Goal: Information Seeking & Learning: Find specific fact

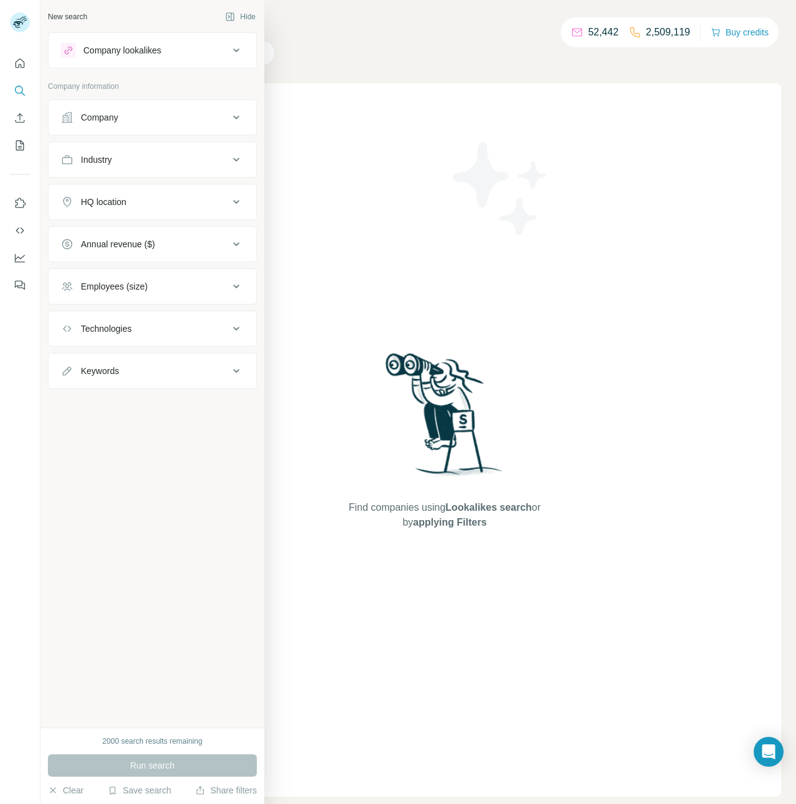
click at [133, 117] on div "Company" at bounding box center [145, 117] width 168 height 12
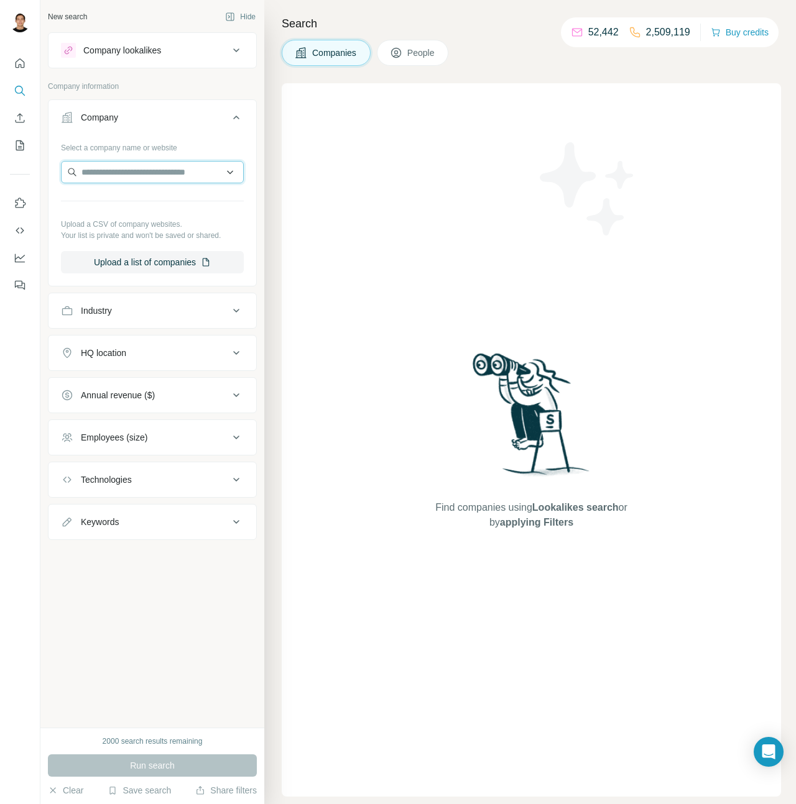
click at [145, 180] on input "text" at bounding box center [152, 172] width 183 height 22
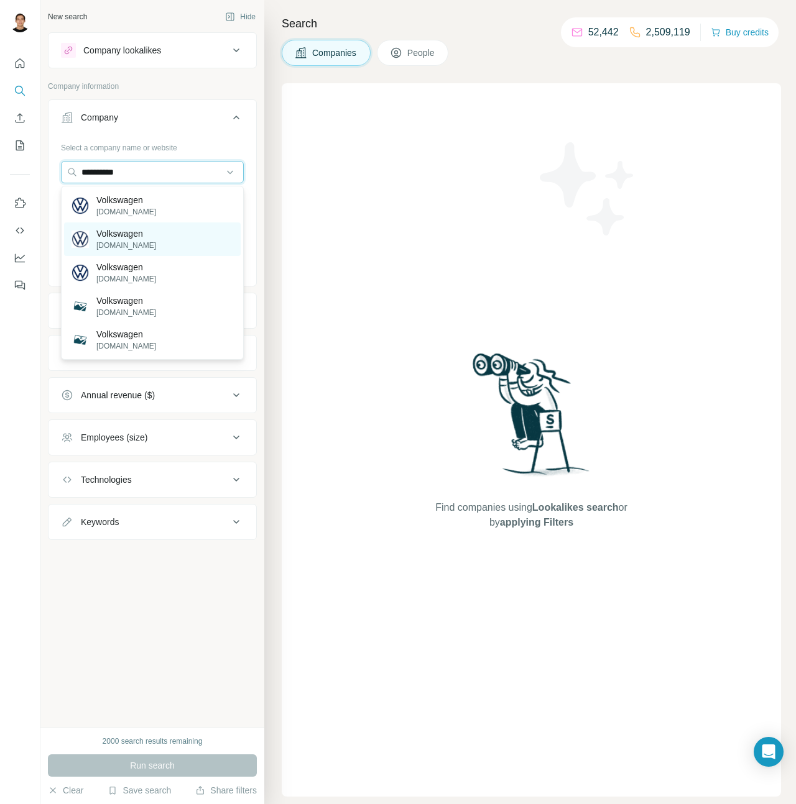
type input "**********"
click at [145, 244] on p "[DOMAIN_NAME]" at bounding box center [126, 245] width 60 height 11
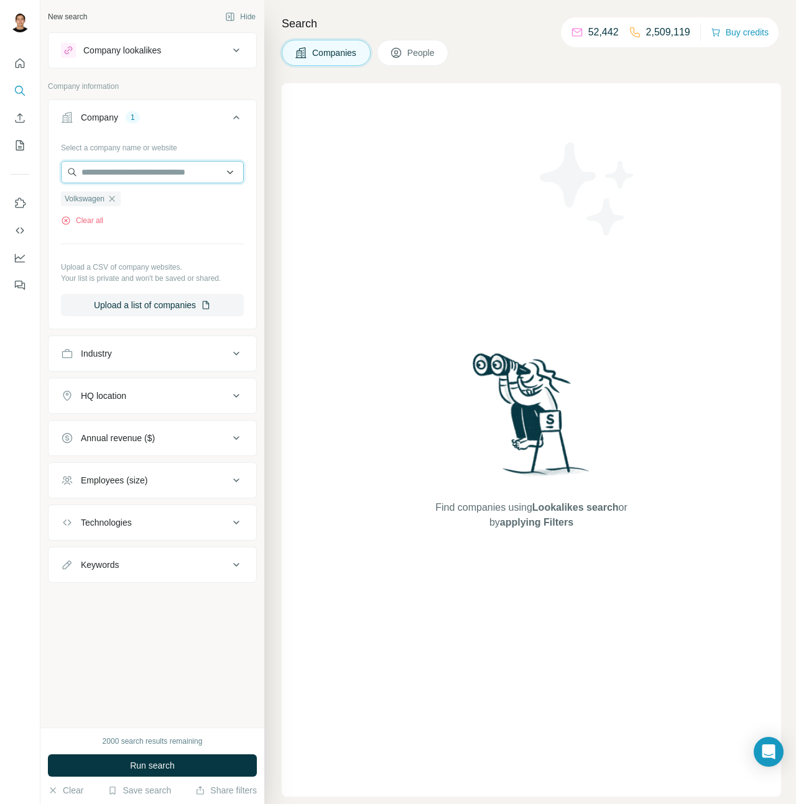
click at [142, 173] on input "text" at bounding box center [152, 172] width 183 height 22
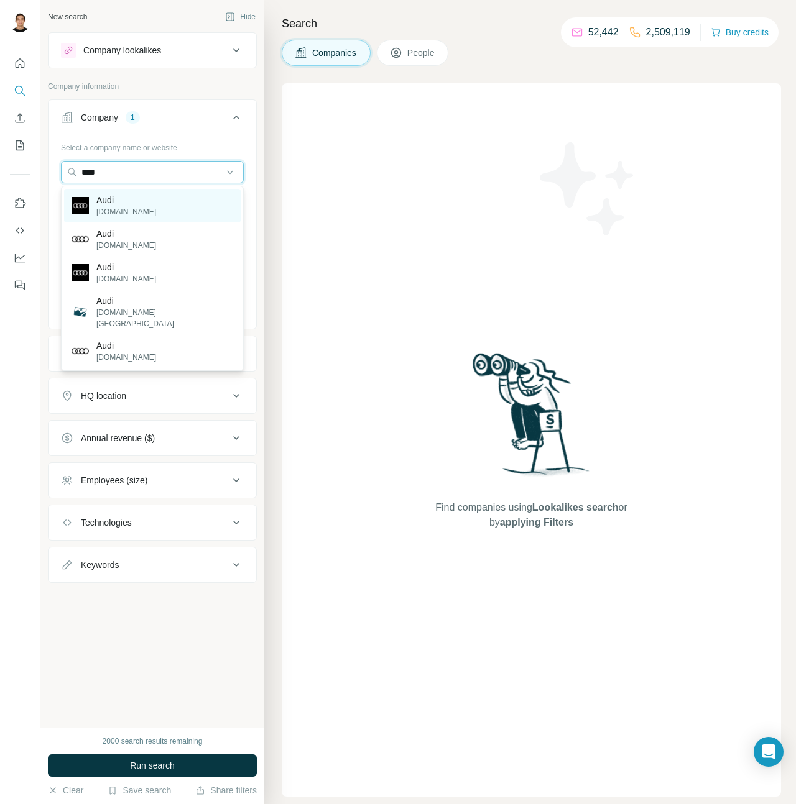
type input "****"
click at [152, 207] on div "Audi [DOMAIN_NAME]" at bounding box center [152, 206] width 177 height 34
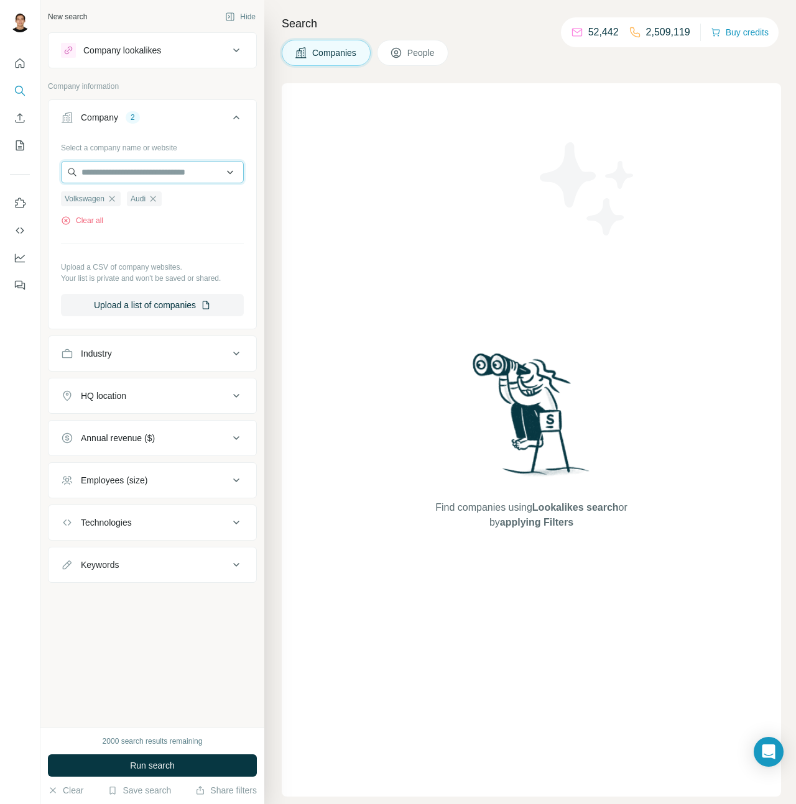
click at [180, 177] on input "text" at bounding box center [152, 172] width 183 height 22
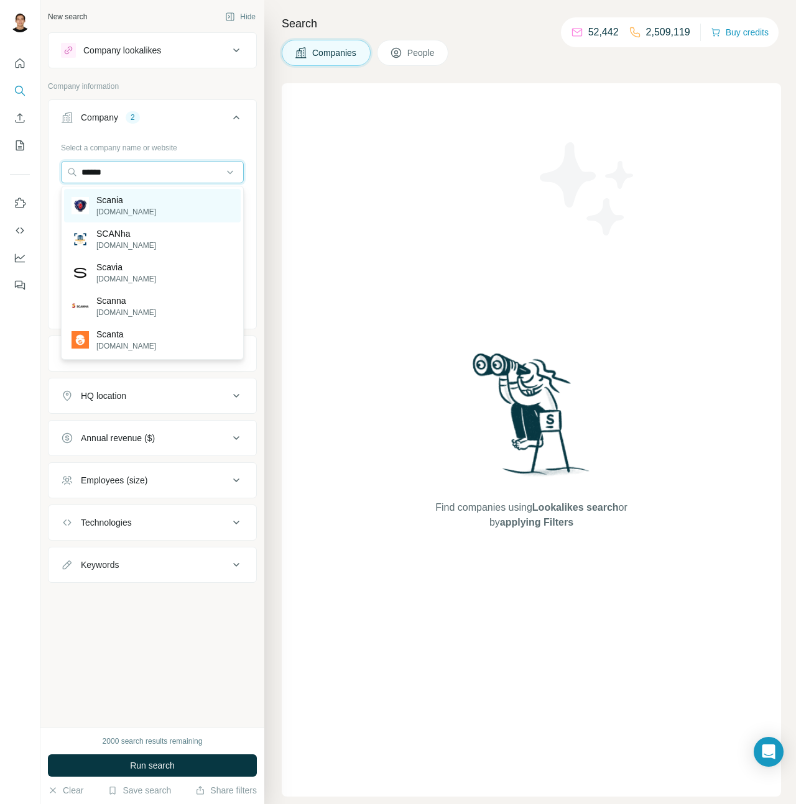
type input "******"
click at [187, 211] on div "Scania [DOMAIN_NAME]" at bounding box center [152, 206] width 177 height 34
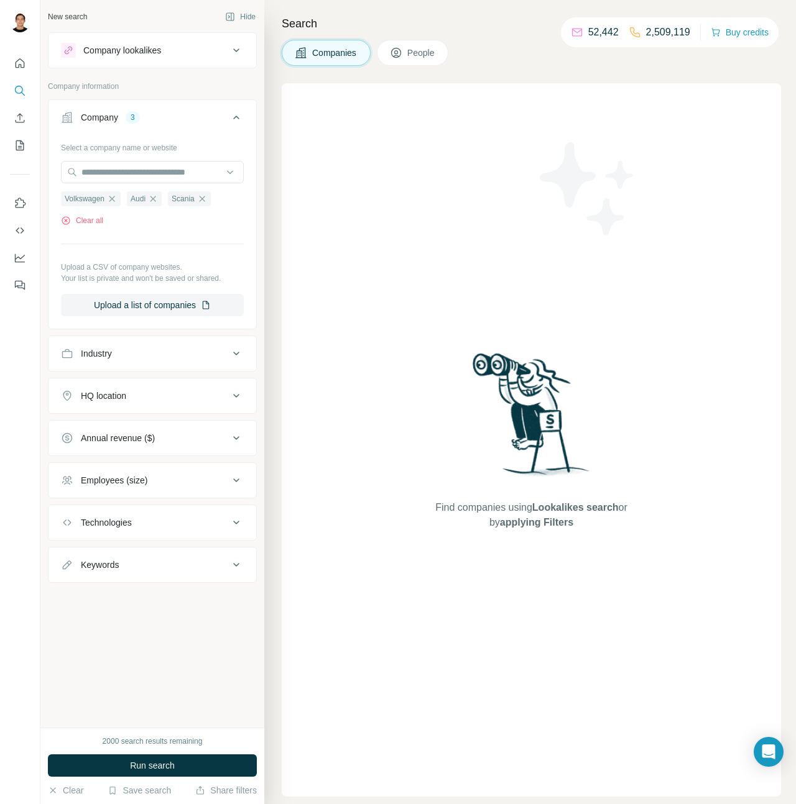
click at [428, 39] on div "Search Companies People Find companies using Lookalikes search or by applying F…" at bounding box center [529, 402] width 531 height 804
click at [424, 50] on span "People" at bounding box center [421, 53] width 29 height 12
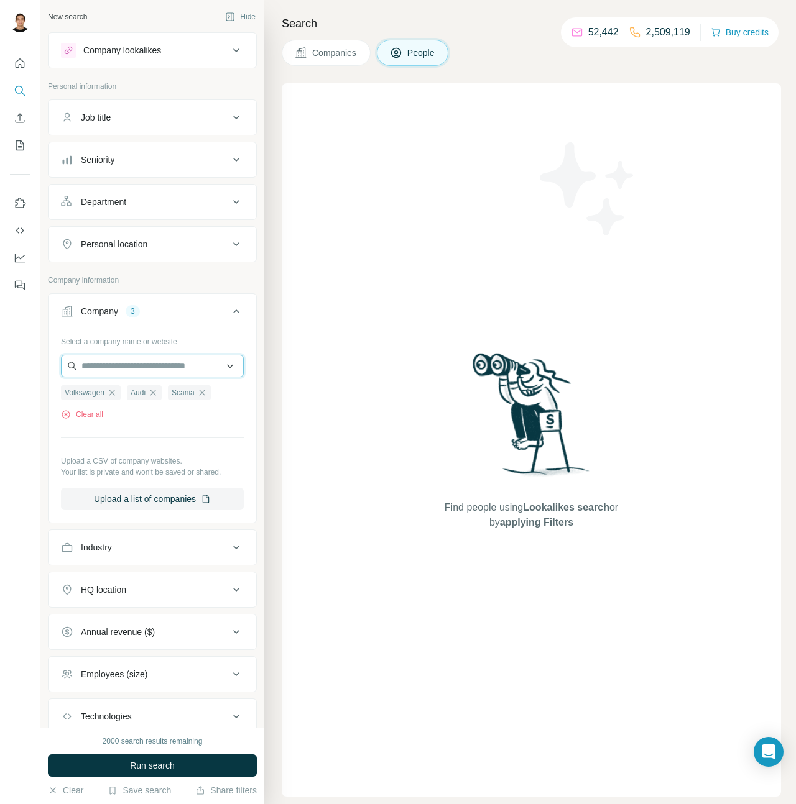
click at [132, 364] on input "text" at bounding box center [152, 366] width 183 height 22
click at [224, 118] on div "Job title" at bounding box center [145, 117] width 168 height 12
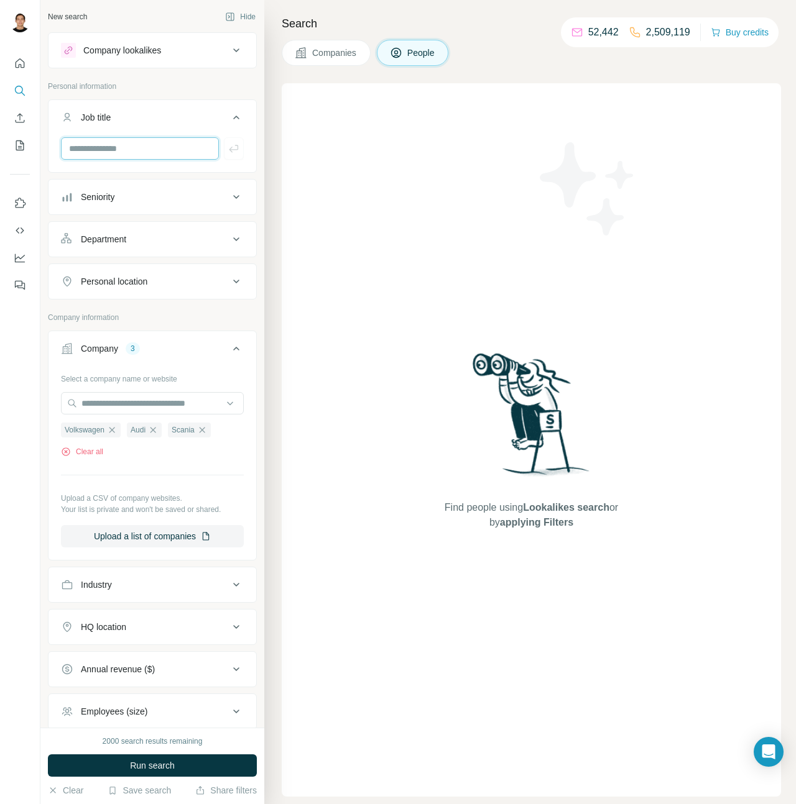
click at [182, 142] on input "text" at bounding box center [140, 148] width 158 height 22
click at [134, 153] on input "text" at bounding box center [140, 148] width 158 height 22
paste input "**********"
type input "**********"
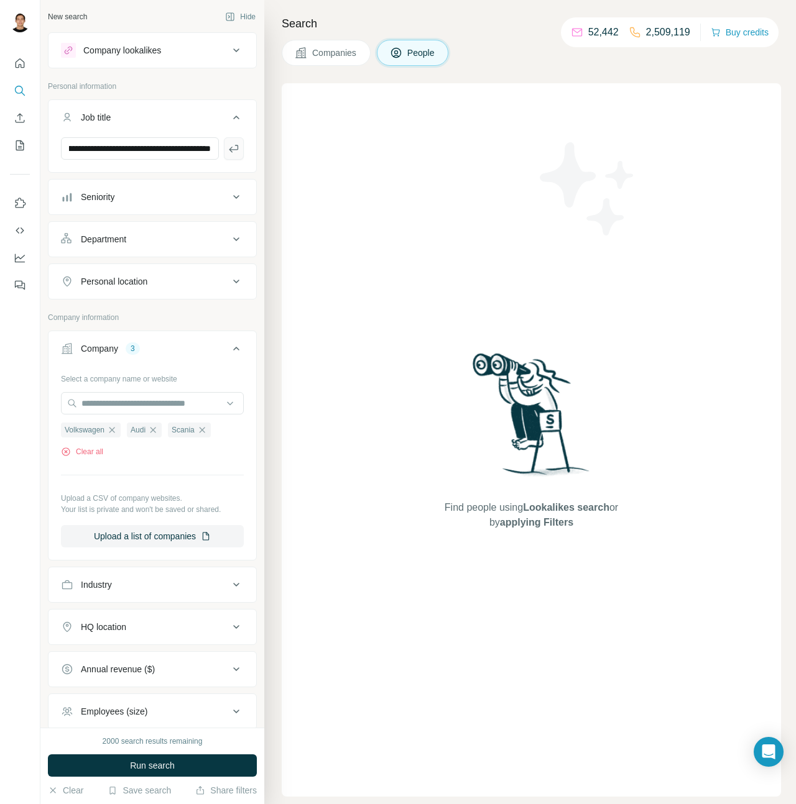
scroll to position [0, 0]
click at [237, 139] on button "button" at bounding box center [234, 148] width 20 height 22
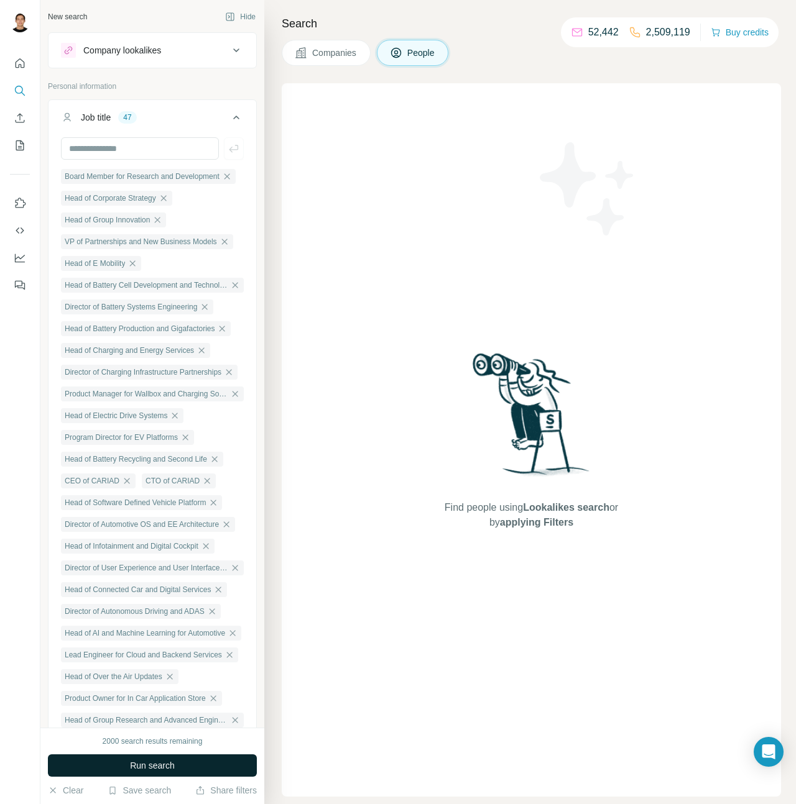
click at [170, 762] on span "Run search" at bounding box center [152, 766] width 45 height 12
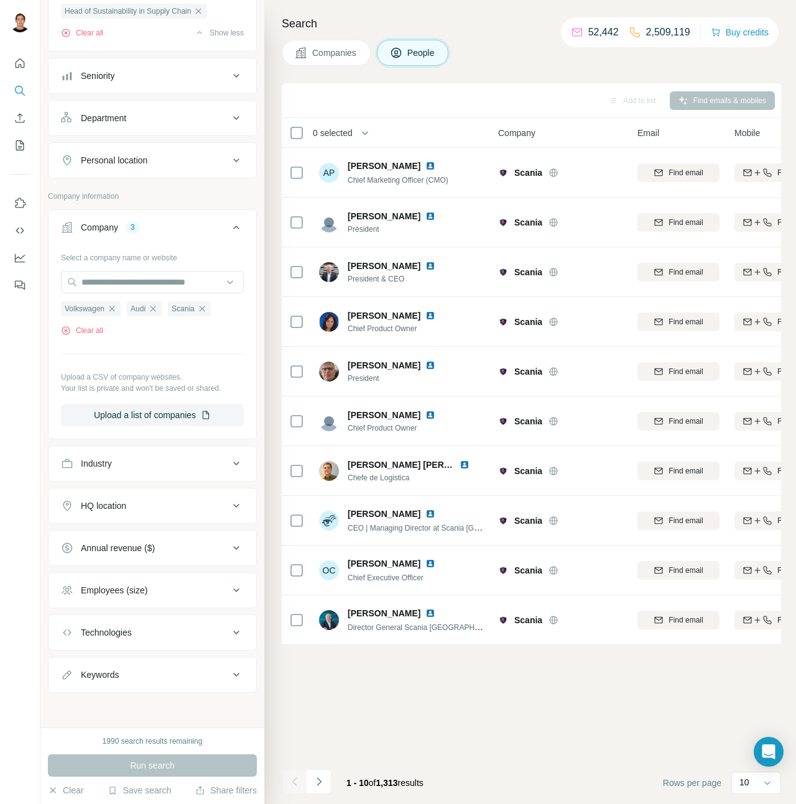
scroll to position [1159, 0]
click at [208, 508] on div "HQ location" at bounding box center [145, 506] width 168 height 12
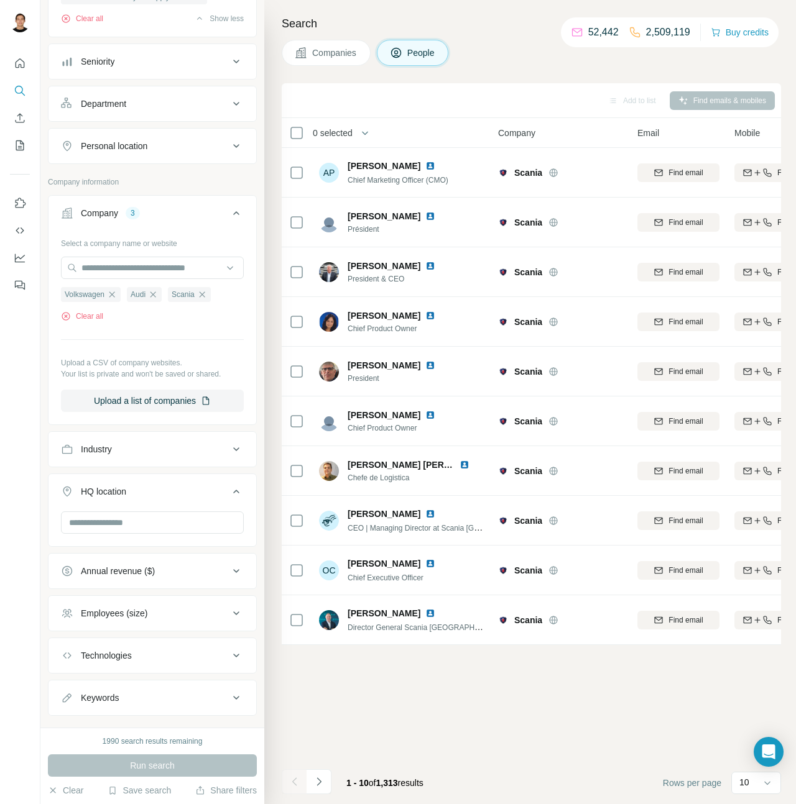
click at [236, 499] on icon at bounding box center [236, 491] width 15 height 15
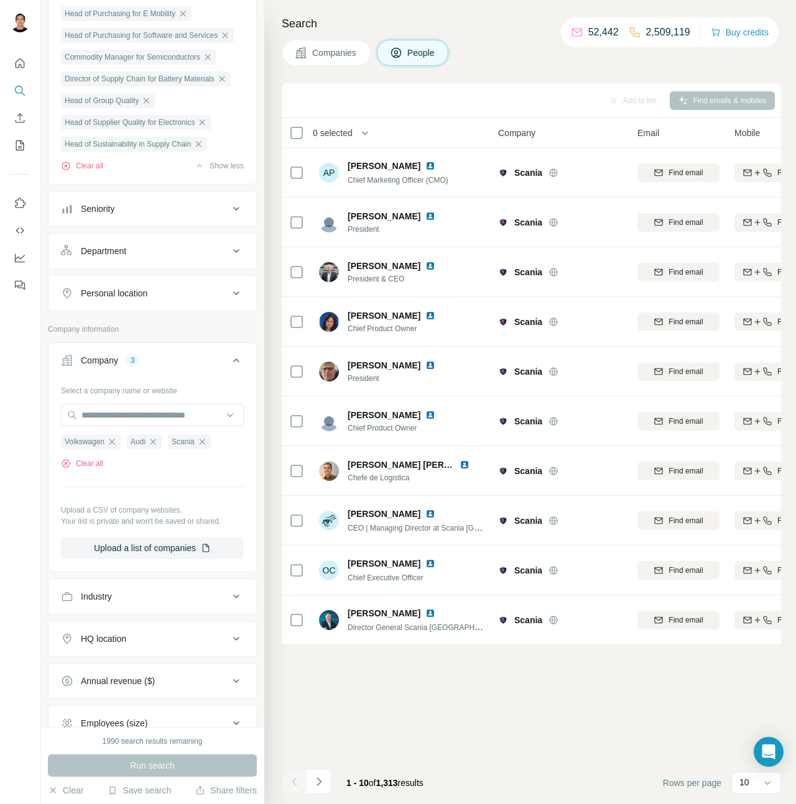
scroll to position [996, 0]
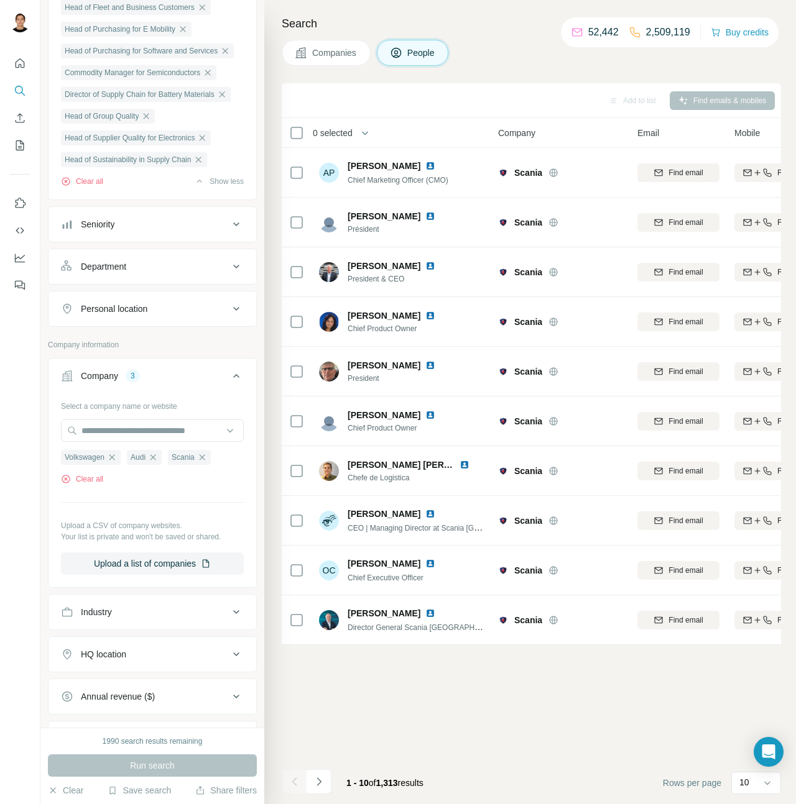
click at [226, 315] on div "Personal location" at bounding box center [145, 309] width 168 height 12
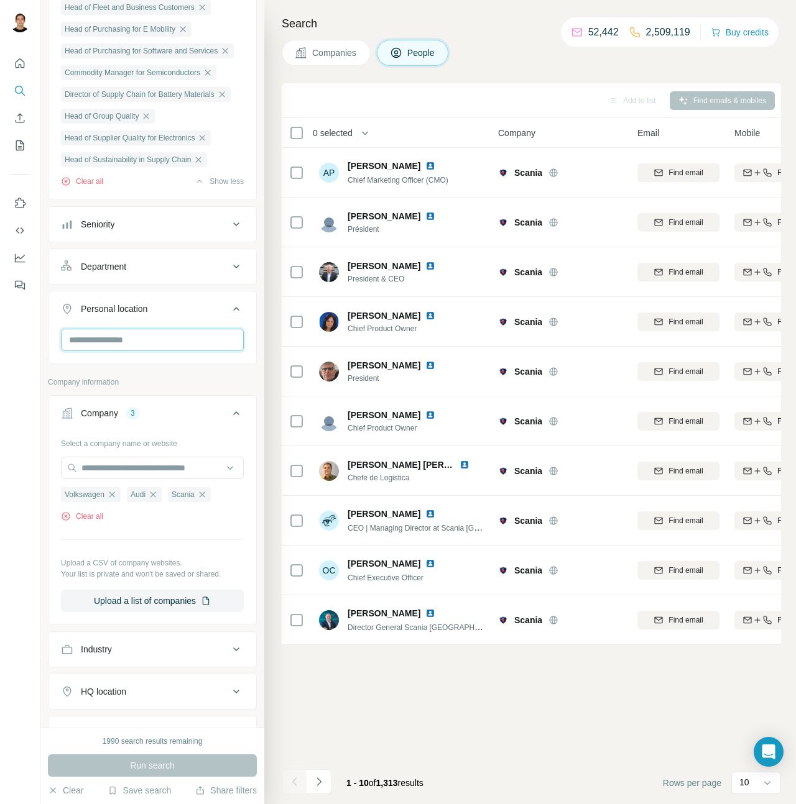
click at [178, 351] on input "text" at bounding box center [152, 340] width 183 height 22
type input "*******"
click at [191, 396] on section "🇩🇪 [GEOGRAPHIC_DATA]" at bounding box center [148, 393] width 169 height 27
click at [232, 382] on icon at bounding box center [225, 387] width 15 height 15
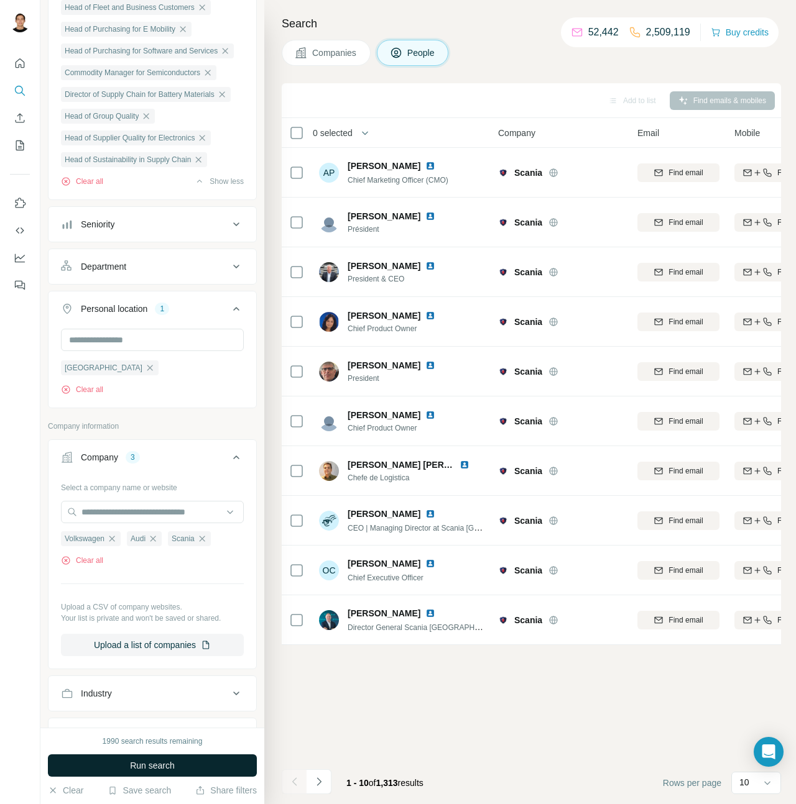
click at [188, 762] on button "Run search" at bounding box center [152, 766] width 209 height 22
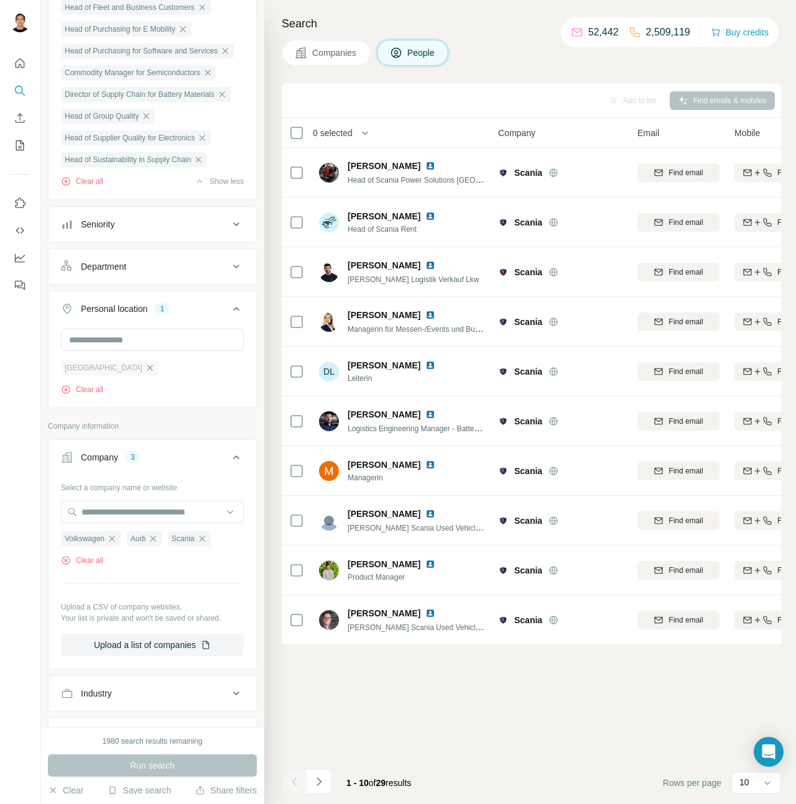
click at [145, 373] on icon "button" at bounding box center [150, 368] width 10 height 10
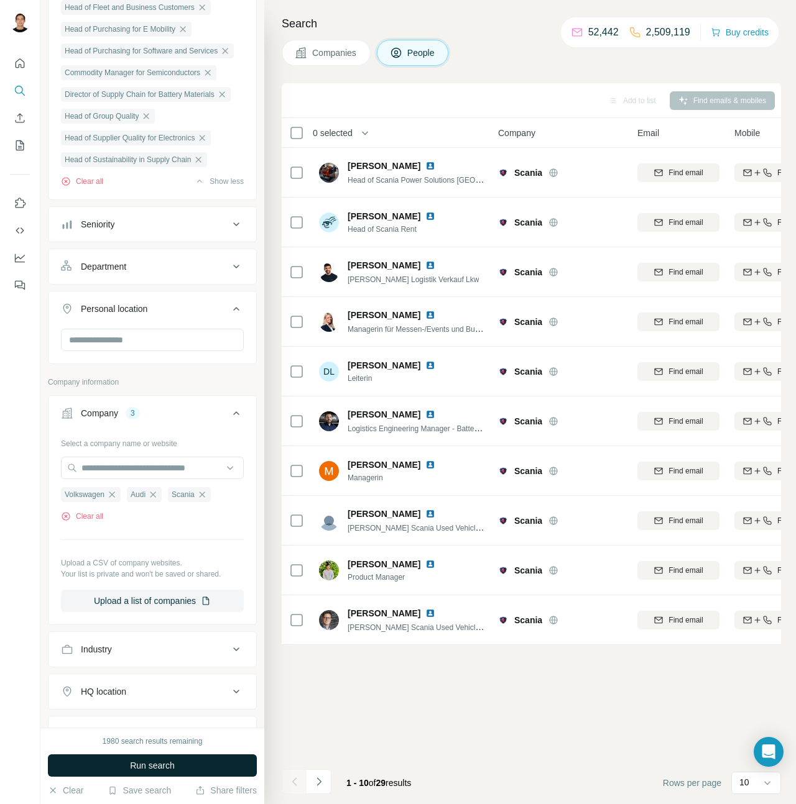
click at [172, 765] on span "Run search" at bounding box center [152, 766] width 45 height 12
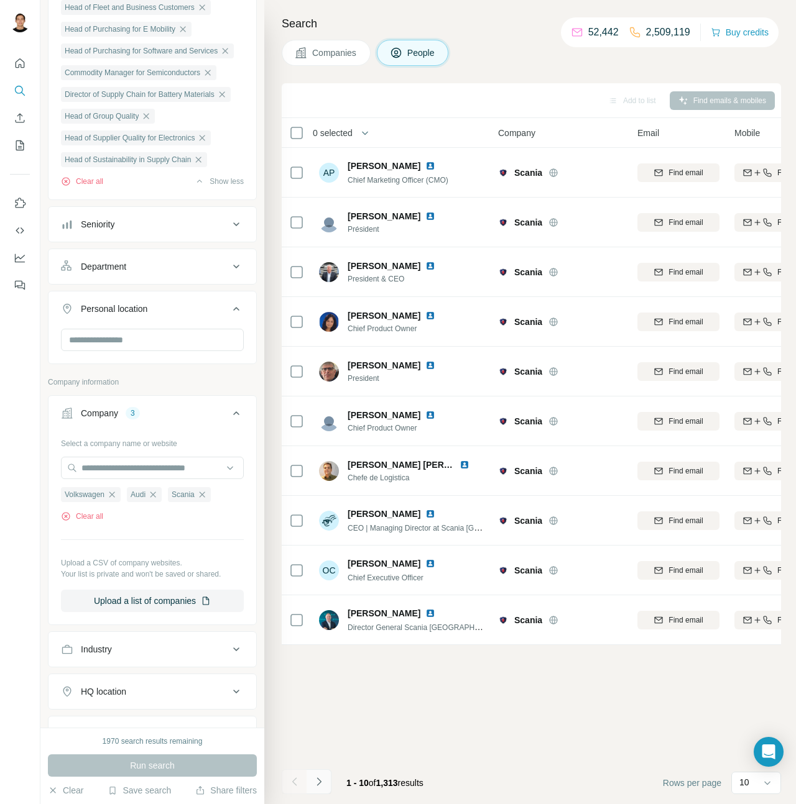
click at [324, 794] on button "Navigate to next page" at bounding box center [318, 782] width 25 height 25
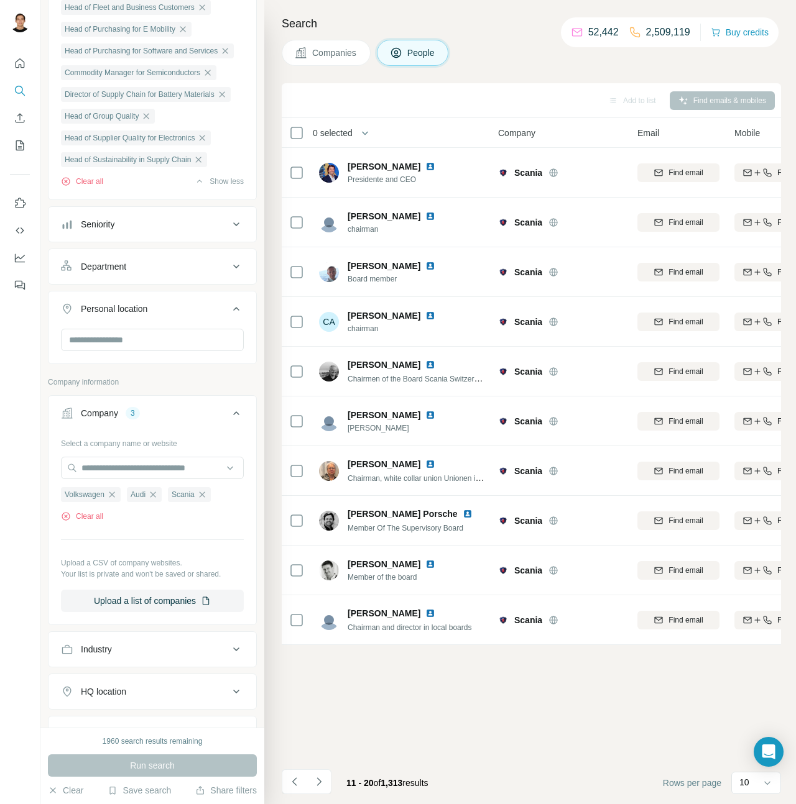
click at [319, 780] on icon "Navigate to next page" at bounding box center [318, 782] width 4 height 8
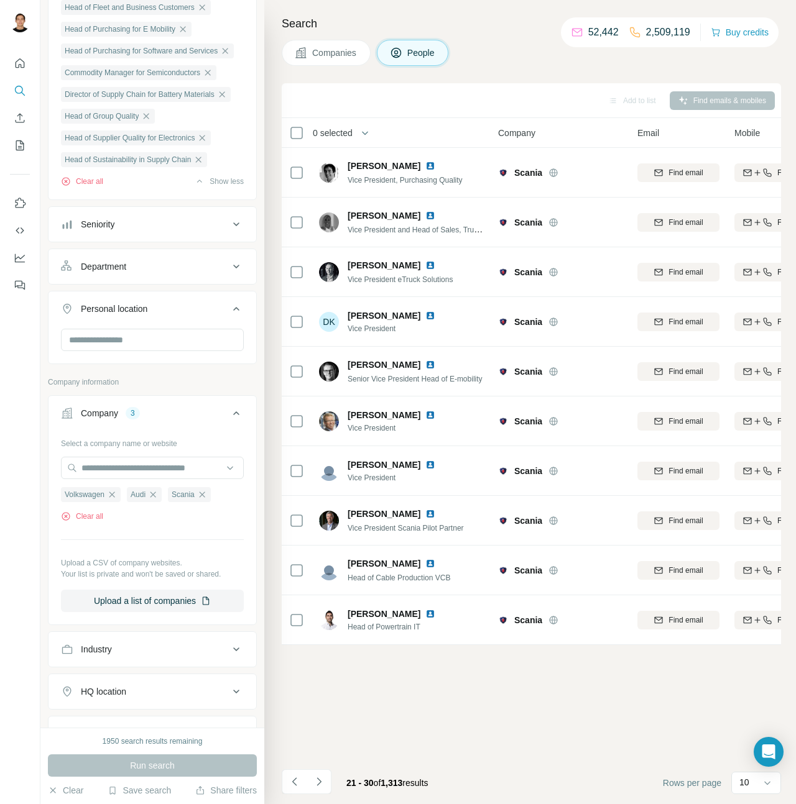
click at [319, 780] on icon "Navigate to next page" at bounding box center [318, 782] width 4 height 8
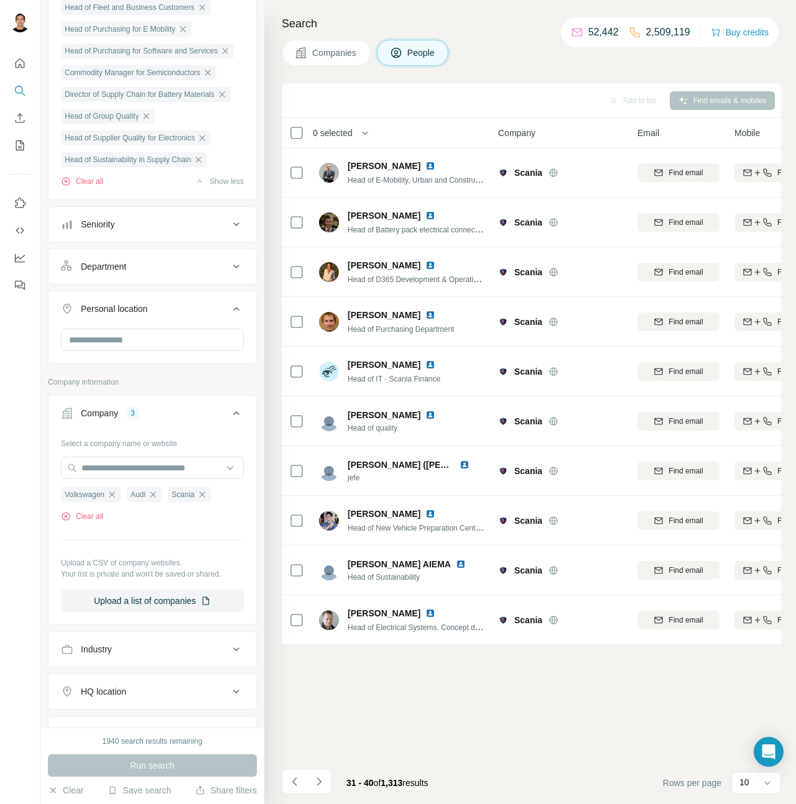
click at [319, 780] on icon "Navigate to next page" at bounding box center [318, 782] width 4 height 8
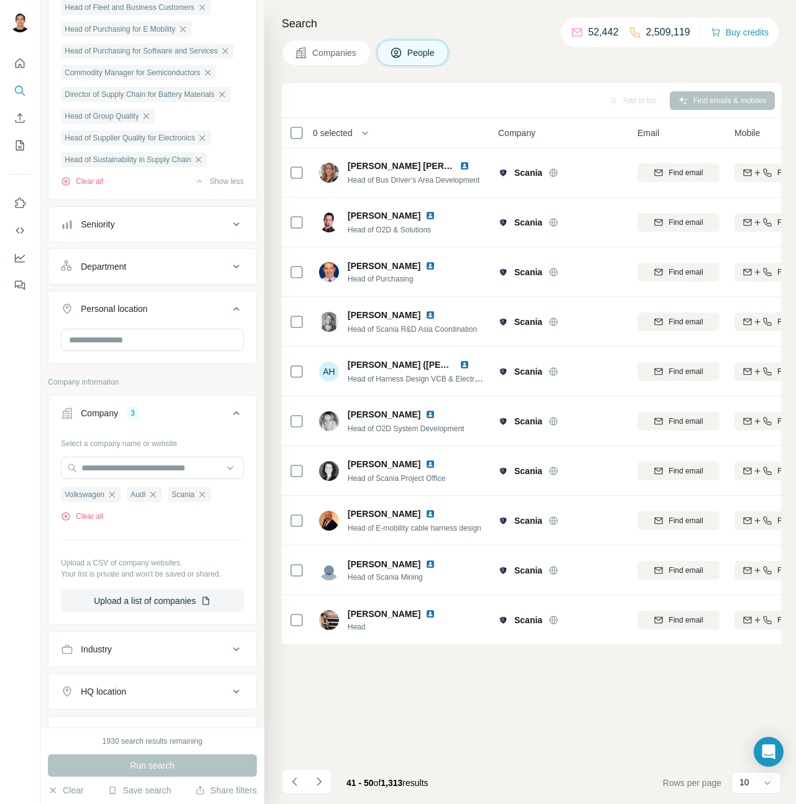
click at [319, 780] on icon "Navigate to next page" at bounding box center [318, 782] width 4 height 8
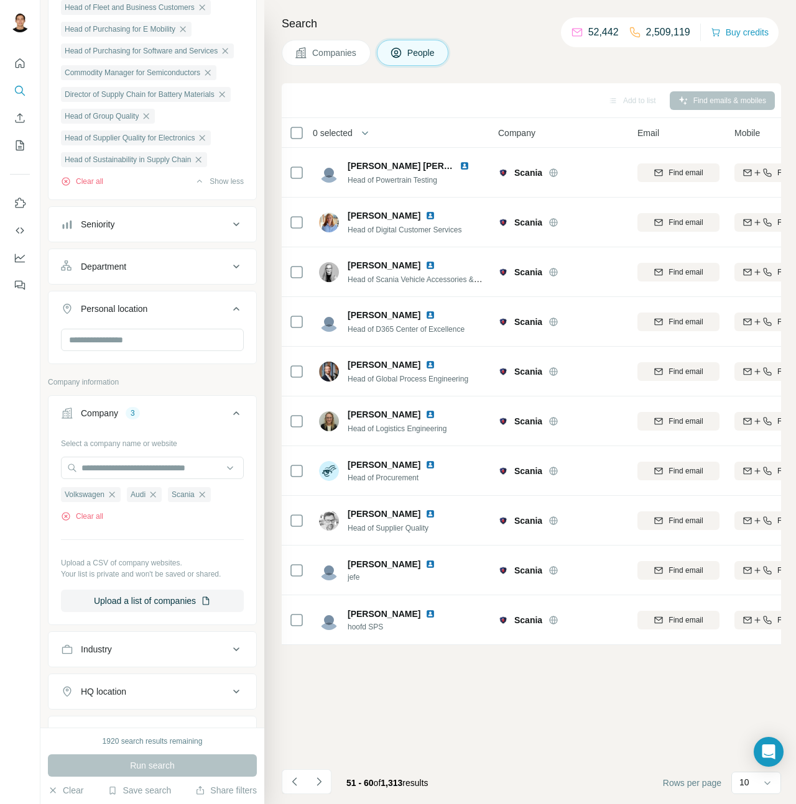
click at [319, 780] on icon "Navigate to next page" at bounding box center [318, 782] width 4 height 8
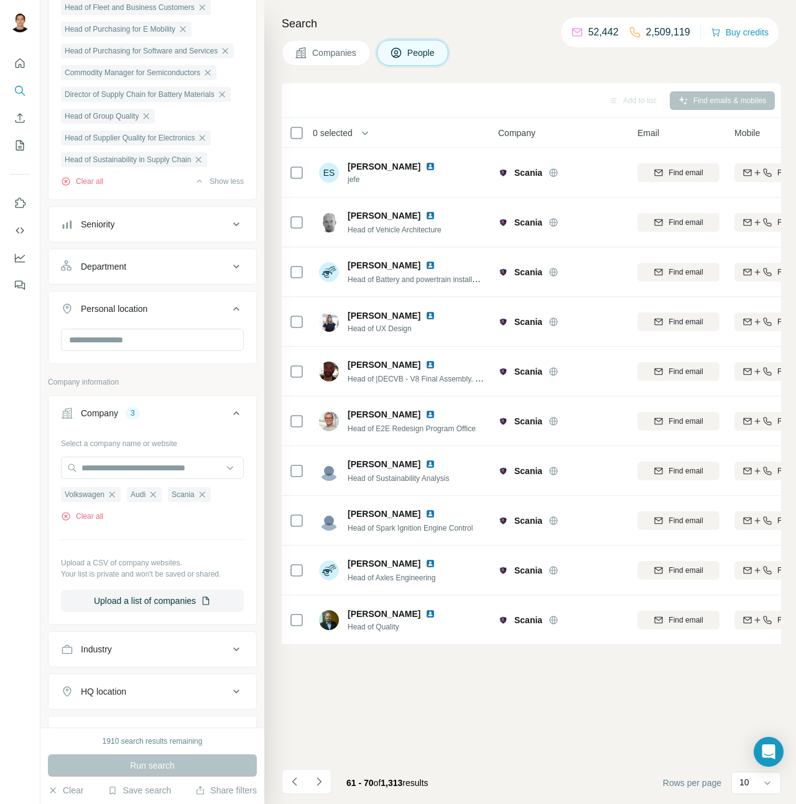
click at [319, 780] on icon "Navigate to next page" at bounding box center [318, 782] width 4 height 8
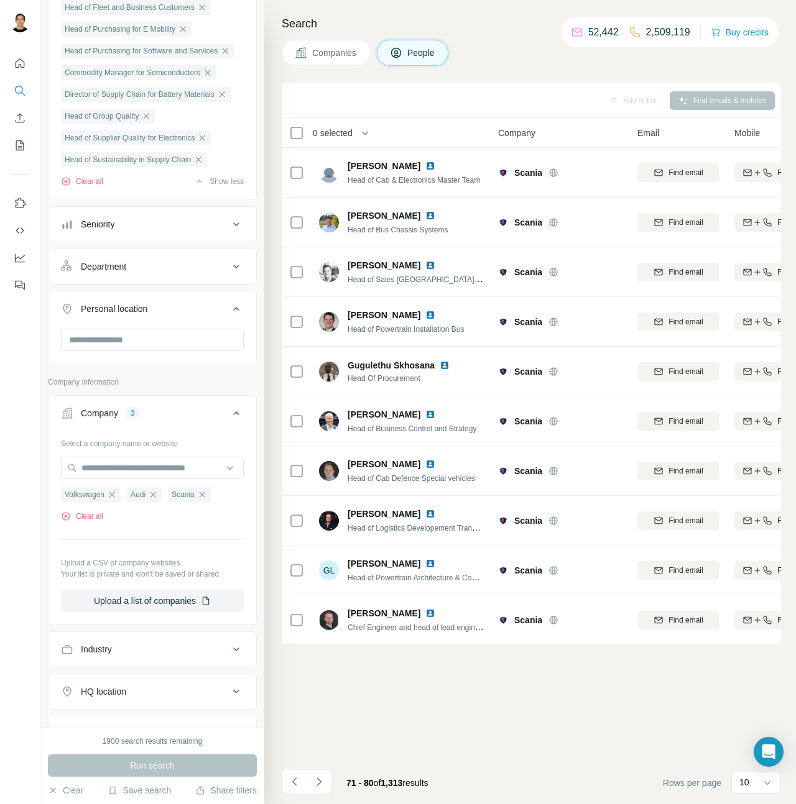
click at [319, 780] on icon "Navigate to next page" at bounding box center [318, 782] width 4 height 8
click at [299, 782] on icon "Navigate to previous page" at bounding box center [294, 782] width 12 height 12
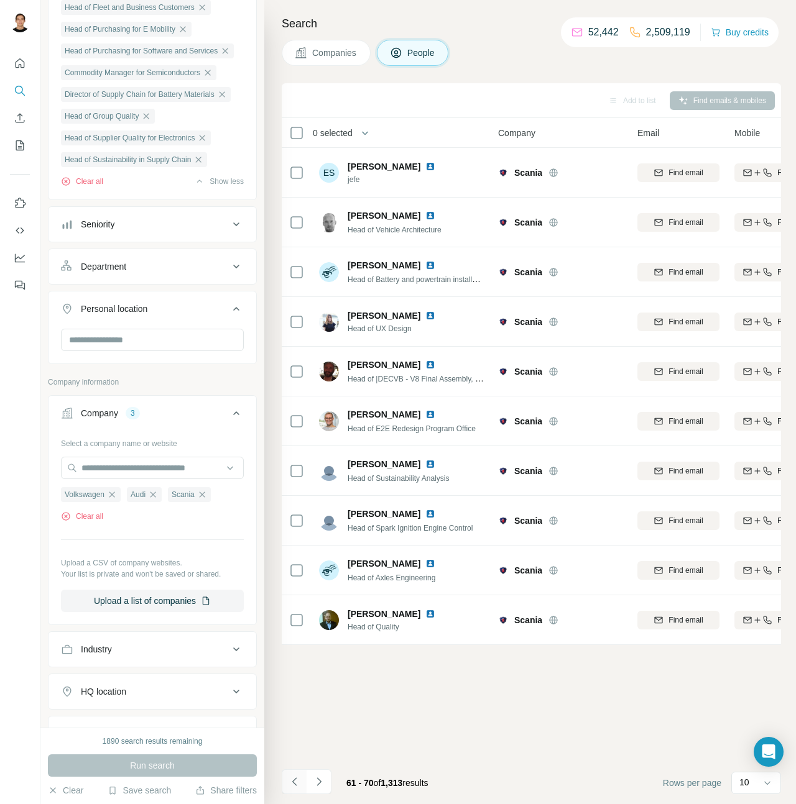
click at [299, 782] on icon "Navigate to previous page" at bounding box center [294, 782] width 12 height 12
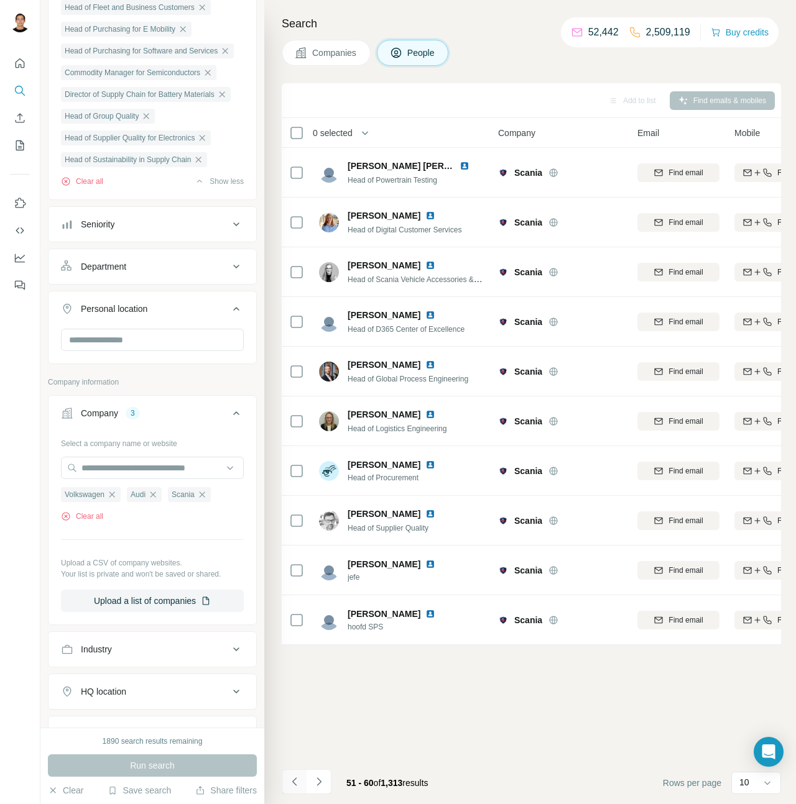
click at [299, 782] on icon "Navigate to previous page" at bounding box center [294, 782] width 12 height 12
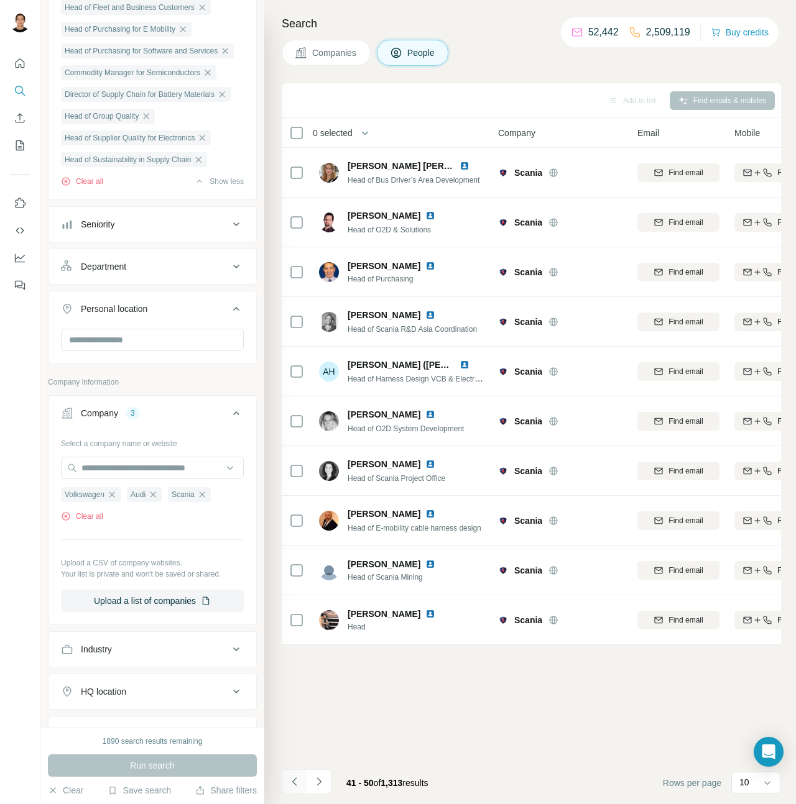
click at [299, 782] on icon "Navigate to previous page" at bounding box center [294, 782] width 12 height 12
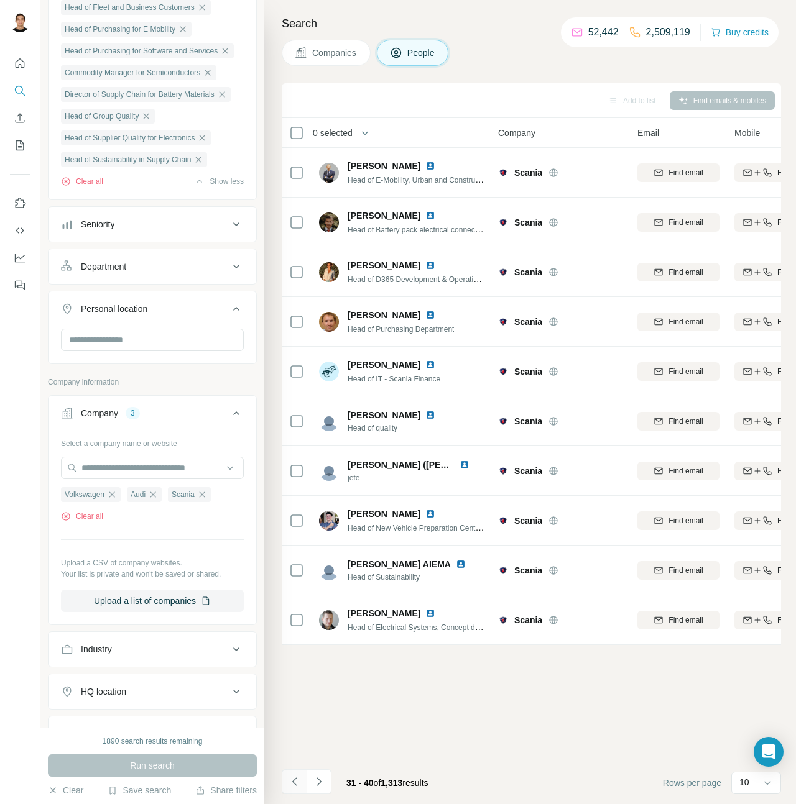
click at [299, 782] on icon "Navigate to previous page" at bounding box center [294, 782] width 12 height 12
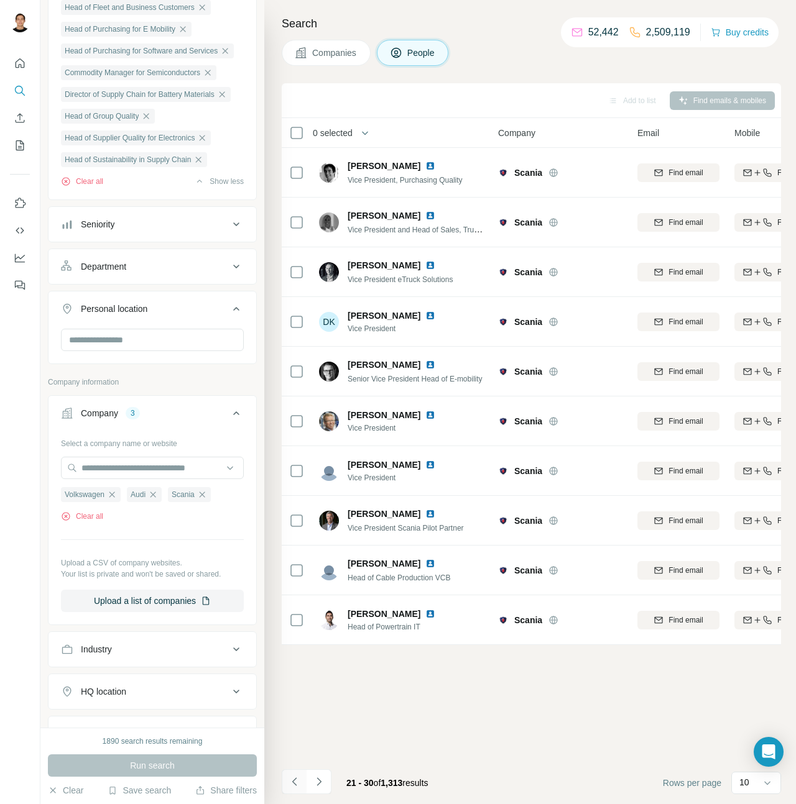
click at [299, 782] on icon "Navigate to previous page" at bounding box center [294, 782] width 12 height 12
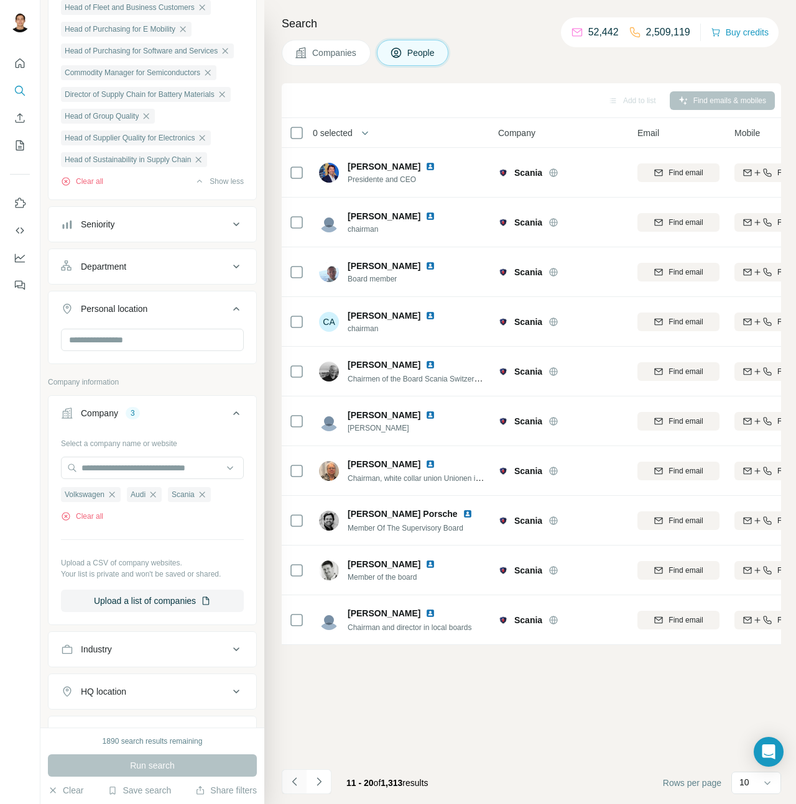
click at [299, 782] on icon "Navigate to previous page" at bounding box center [294, 782] width 12 height 12
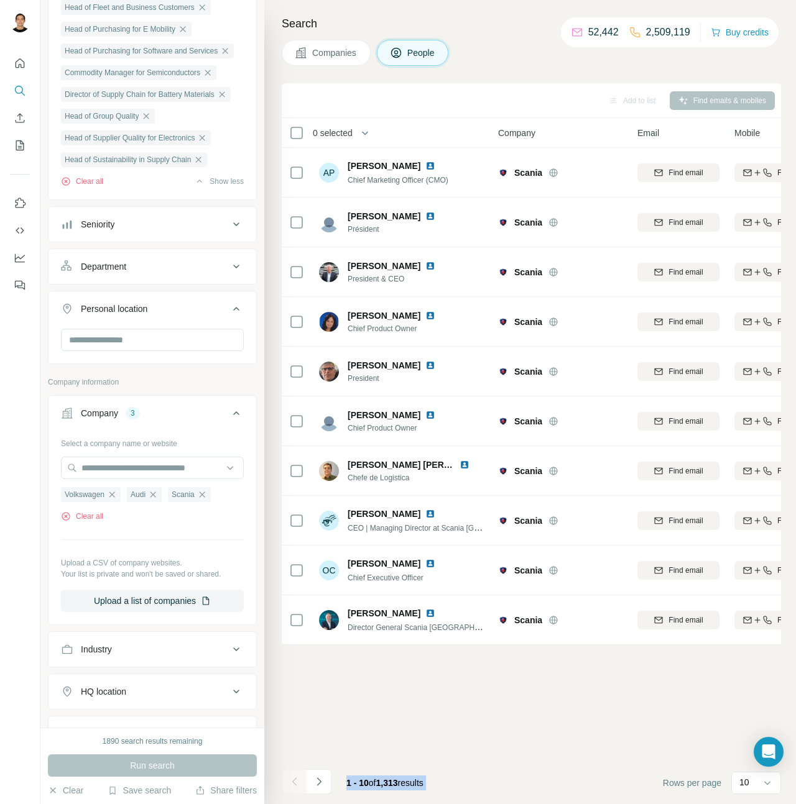
click at [299, 782] on div at bounding box center [294, 782] width 25 height 25
click at [374, 707] on div "Add to list Find emails & mobiles 0 selected People Company Email Mobile Lists …" at bounding box center [531, 443] width 499 height 721
click at [142, 351] on input "text" at bounding box center [152, 340] width 183 height 22
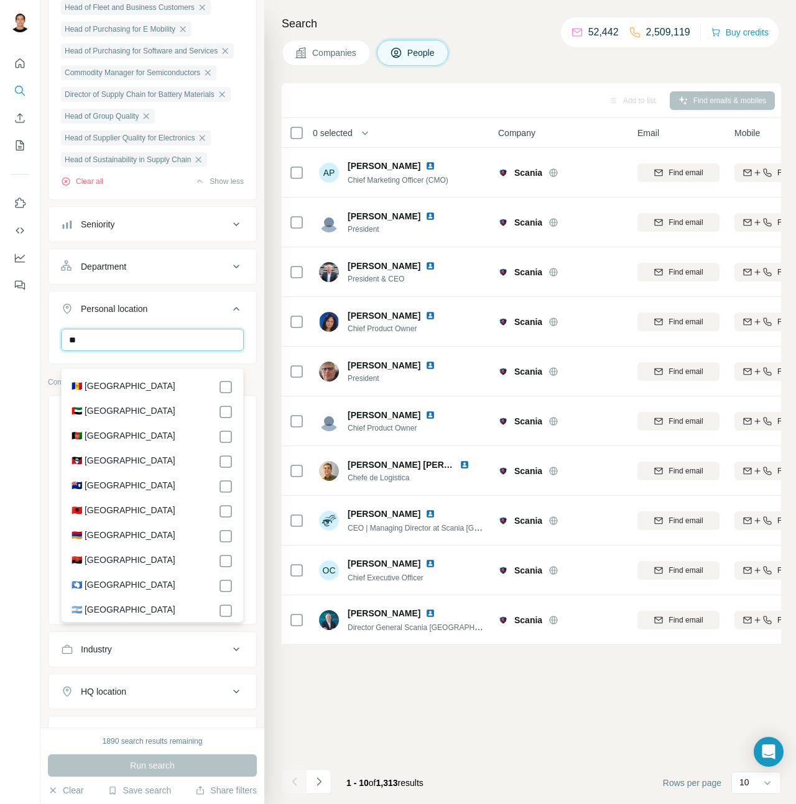
type input "*"
click at [381, 719] on div "Add to list Find emails & mobiles 0 selected People Company Email Mobile Lists …" at bounding box center [531, 443] width 499 height 721
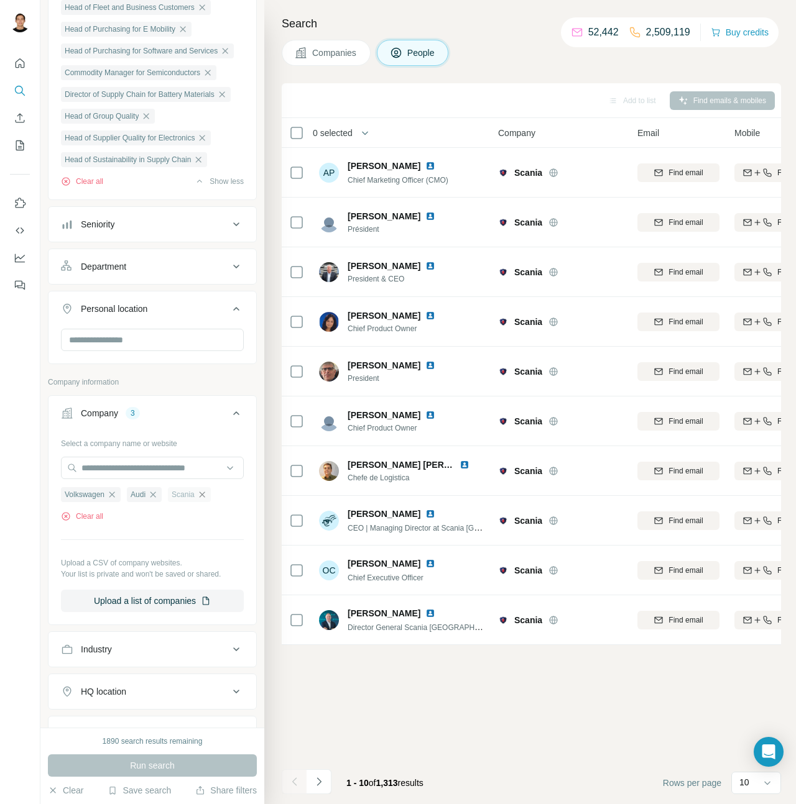
click at [206, 500] on icon "button" at bounding box center [202, 495] width 10 height 10
click at [214, 757] on button "Run search" at bounding box center [152, 766] width 209 height 22
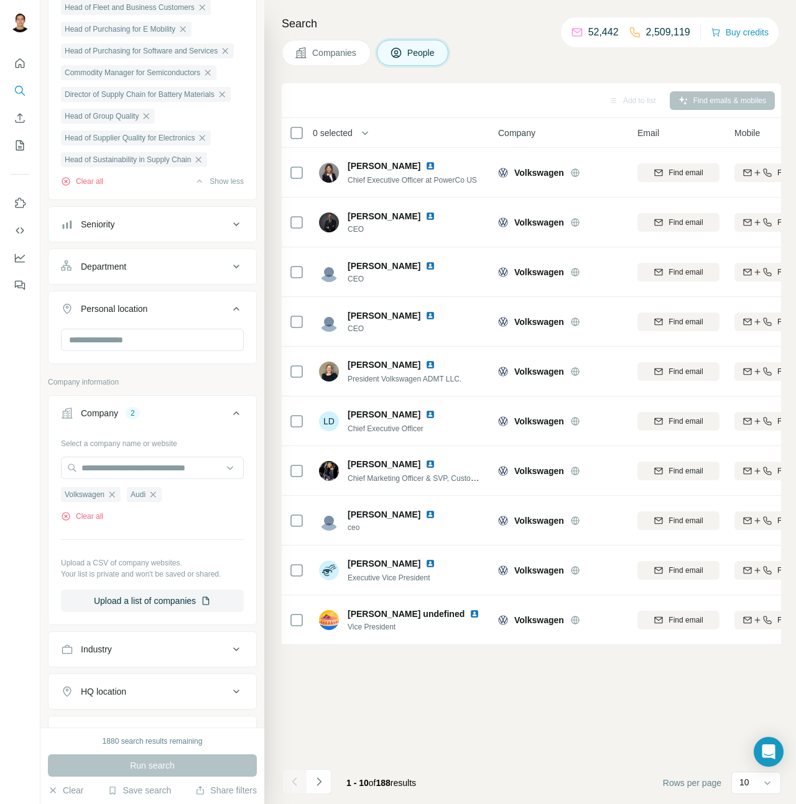
click at [370, 136] on icon "button" at bounding box center [365, 133] width 12 height 12
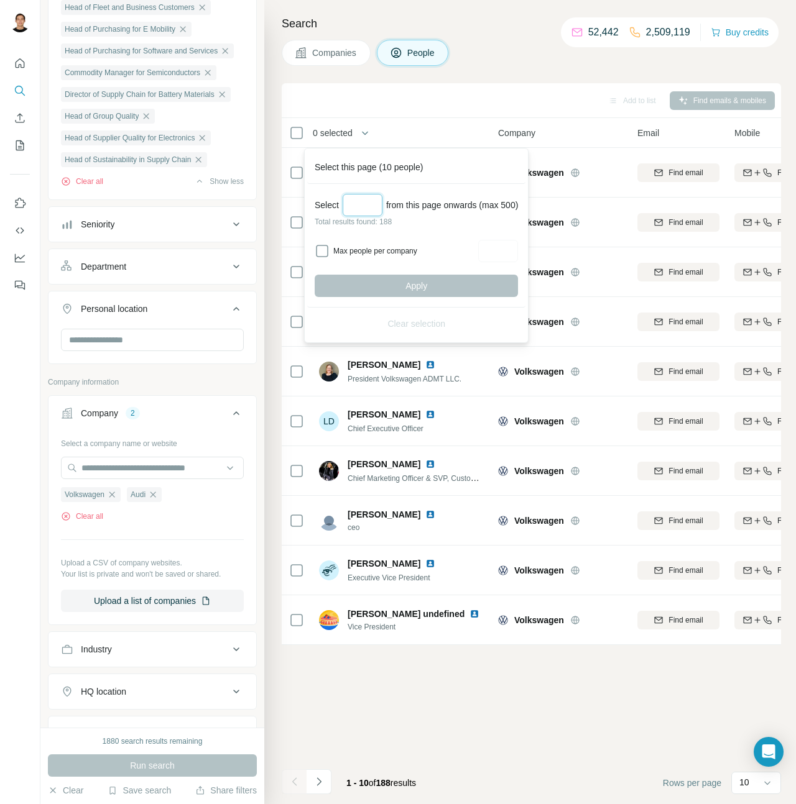
click at [369, 203] on input "Select a number (up to 500)" at bounding box center [363, 205] width 40 height 22
type input "***"
click at [405, 289] on button "Apply" at bounding box center [416, 286] width 203 height 22
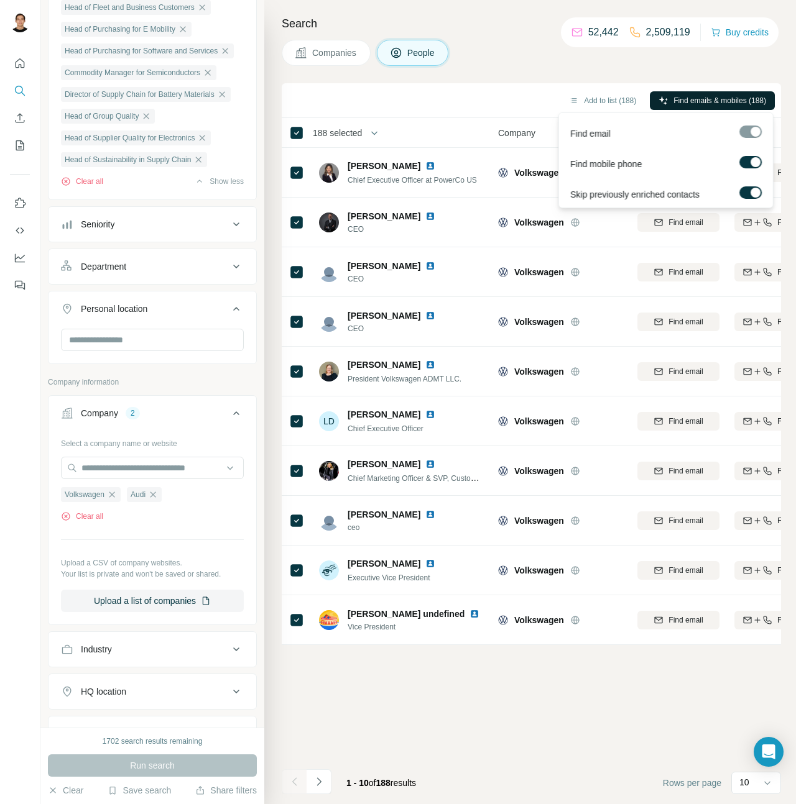
click at [725, 104] on span "Find emails & mobiles (188)" at bounding box center [719, 100] width 93 height 11
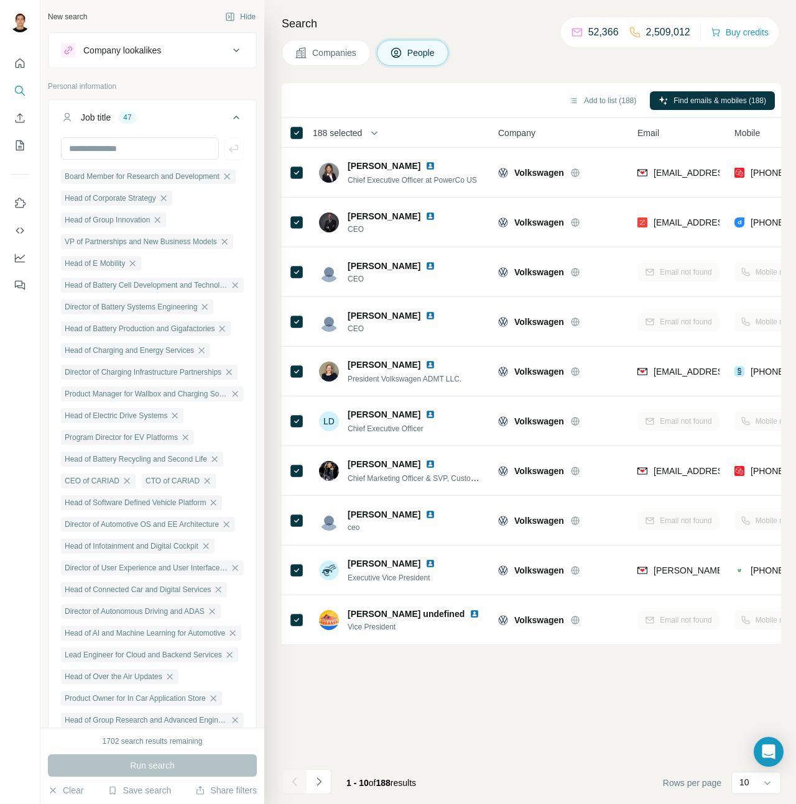
scroll to position [944, 0]
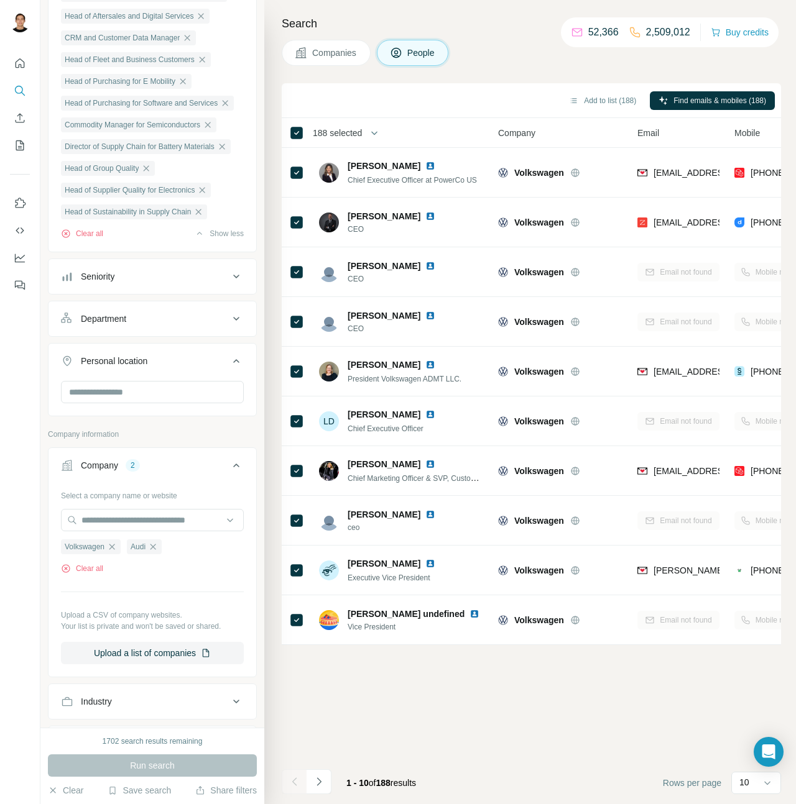
click at [94, 239] on button "Clear all" at bounding box center [82, 233] width 42 height 11
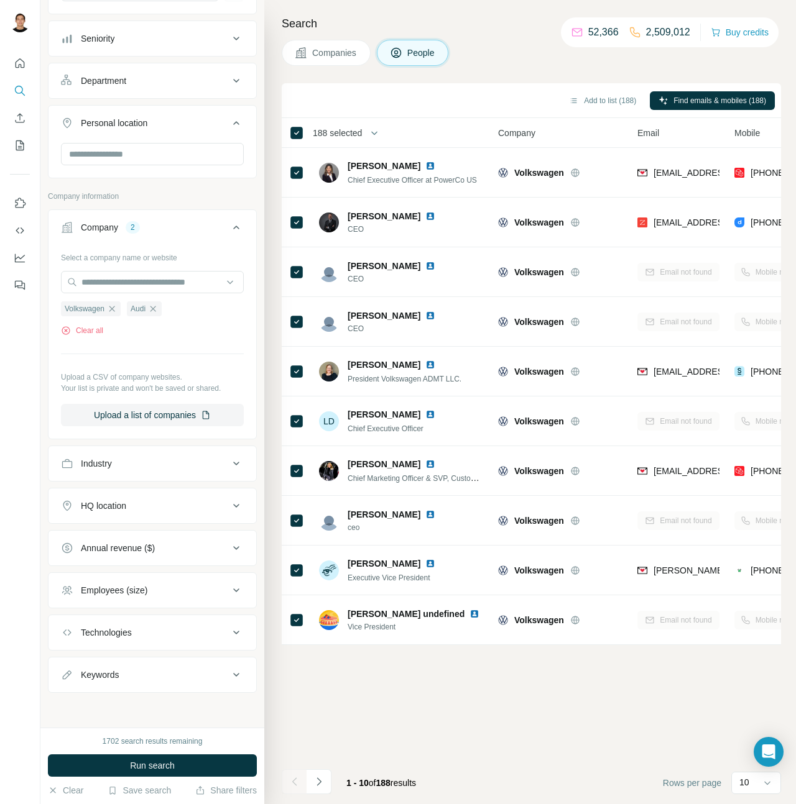
scroll to position [15, 0]
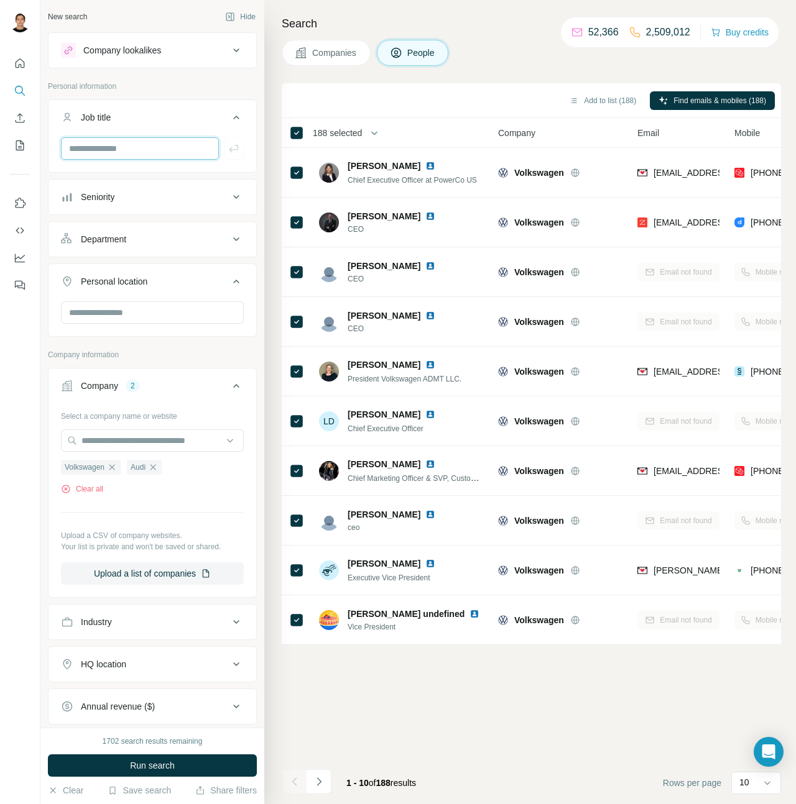
click at [145, 153] on input "text" at bounding box center [140, 148] width 158 height 22
paste input "**********"
type input "**********"
click at [234, 145] on icon "button" at bounding box center [234, 148] width 12 height 12
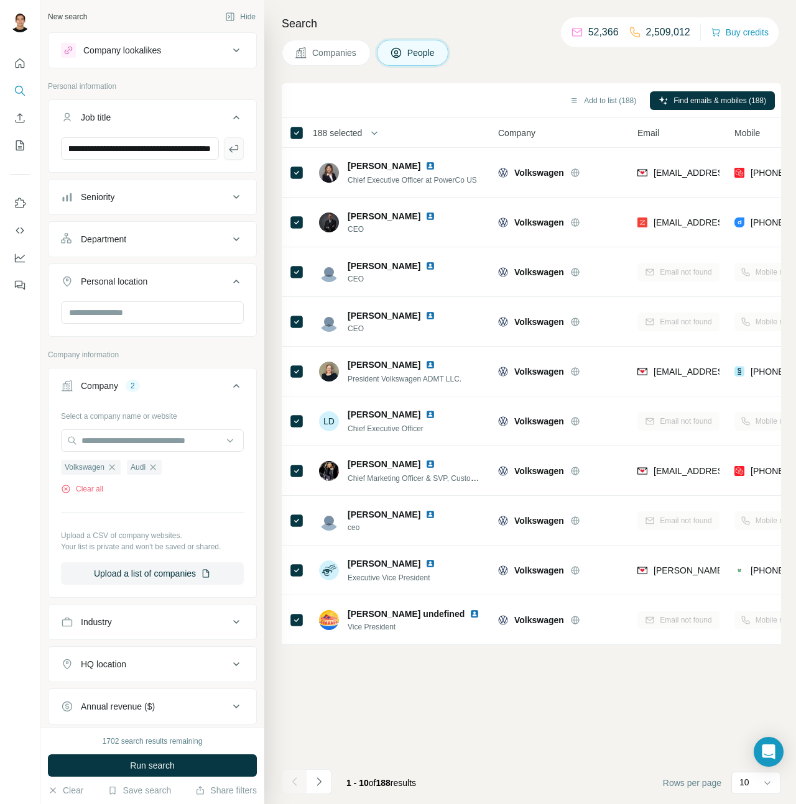
scroll to position [0, 0]
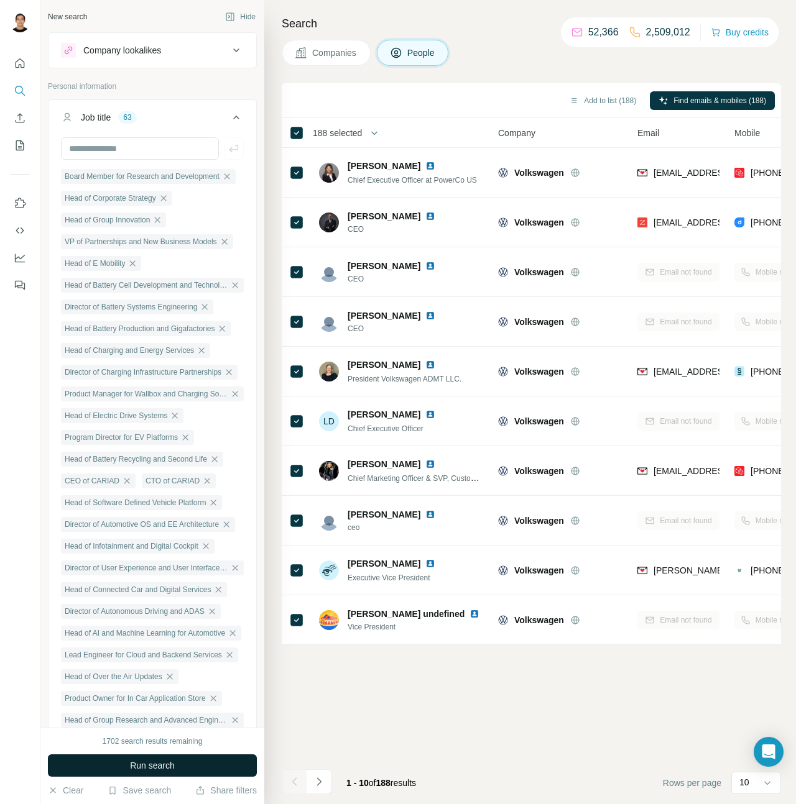
click at [203, 760] on button "Run search" at bounding box center [152, 766] width 209 height 22
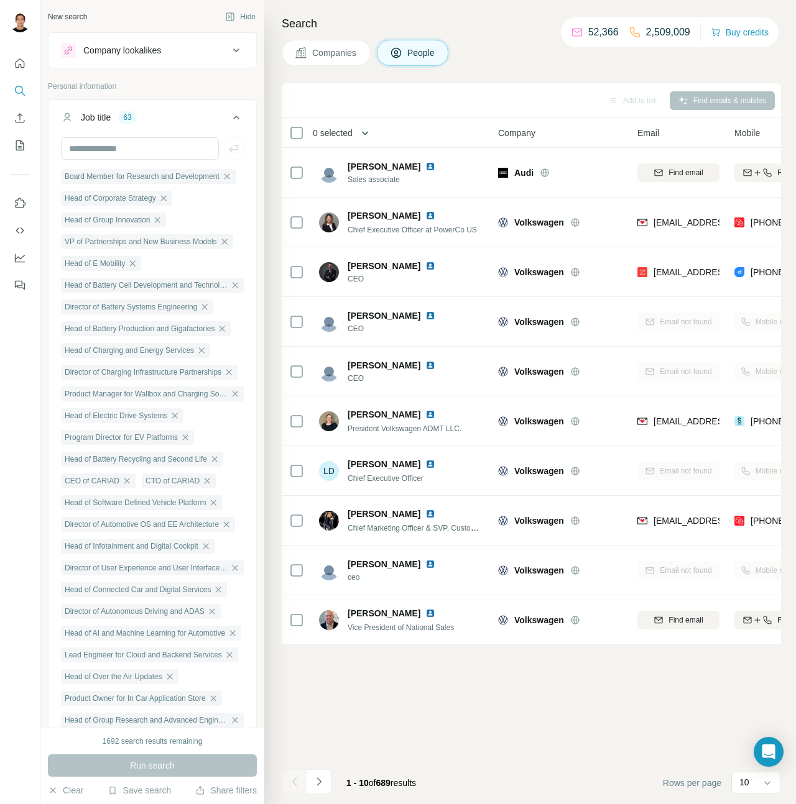
click at [366, 132] on icon "button" at bounding box center [365, 133] width 12 height 12
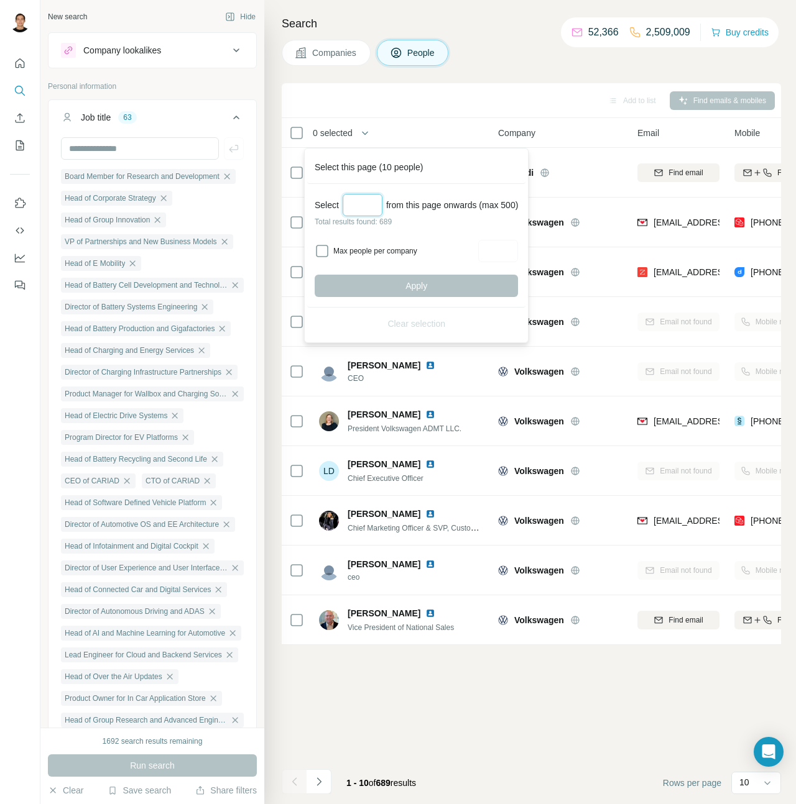
click at [364, 206] on input "Select a number (up to 500)" at bounding box center [363, 205] width 40 height 22
click at [229, 438] on ul "Board Member for Research and Development Head of Corporate Strategy Head of Gr…" at bounding box center [152, 752] width 183 height 1169
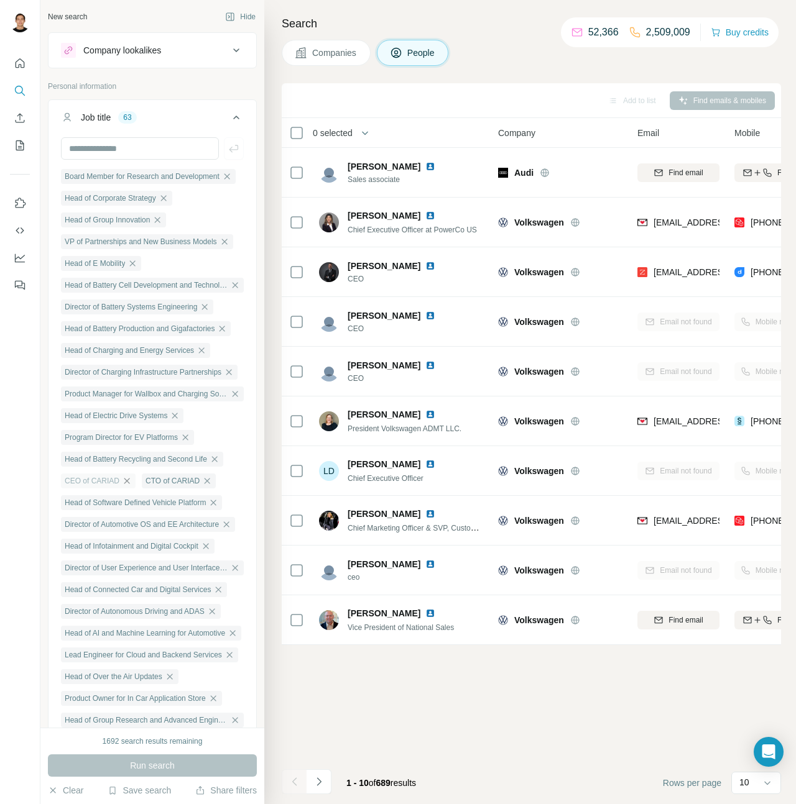
click at [131, 484] on icon "button" at bounding box center [127, 481] width 10 height 10
click at [131, 484] on icon "button" at bounding box center [126, 481] width 10 height 10
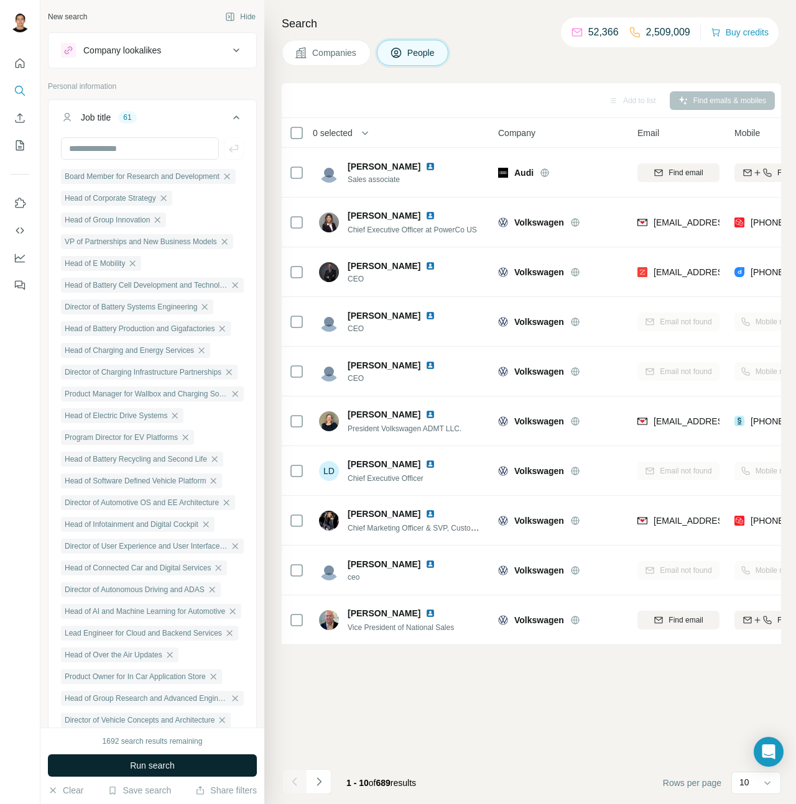
click at [157, 770] on span "Run search" at bounding box center [152, 766] width 45 height 12
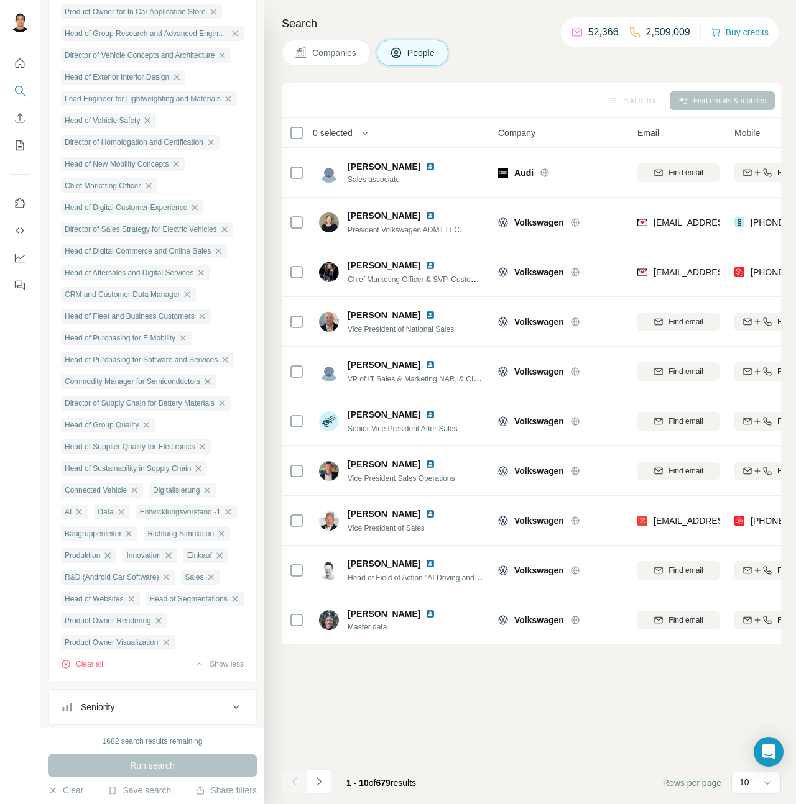
scroll to position [666, 0]
click at [214, 581] on icon "button" at bounding box center [211, 576] width 10 height 10
click at [224, 559] on icon "button" at bounding box center [219, 555] width 10 height 10
click at [209, 768] on button "Run search" at bounding box center [152, 766] width 209 height 22
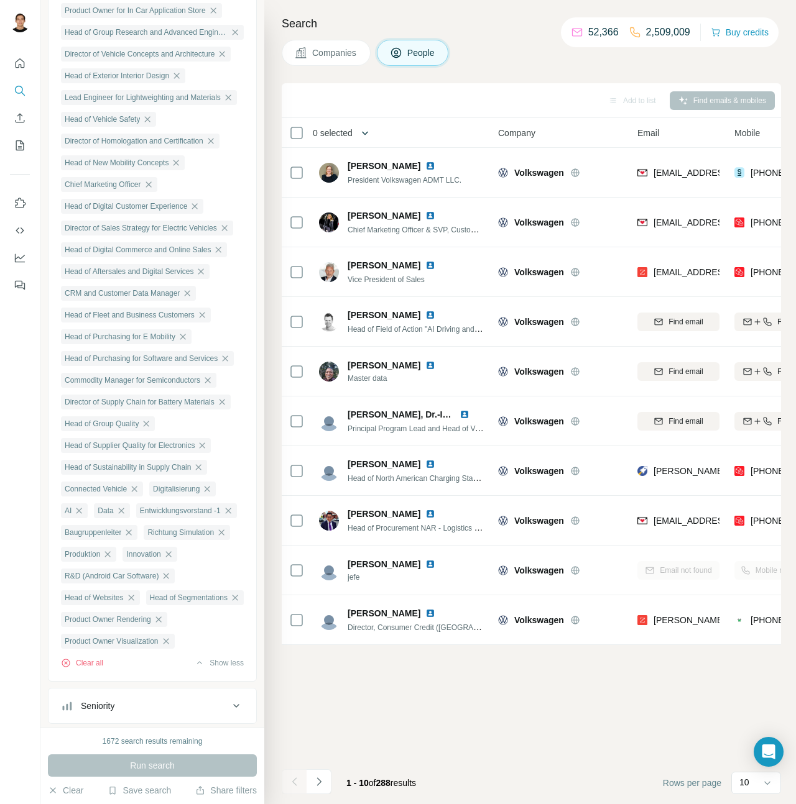
click at [362, 138] on button "button" at bounding box center [364, 133] width 25 height 25
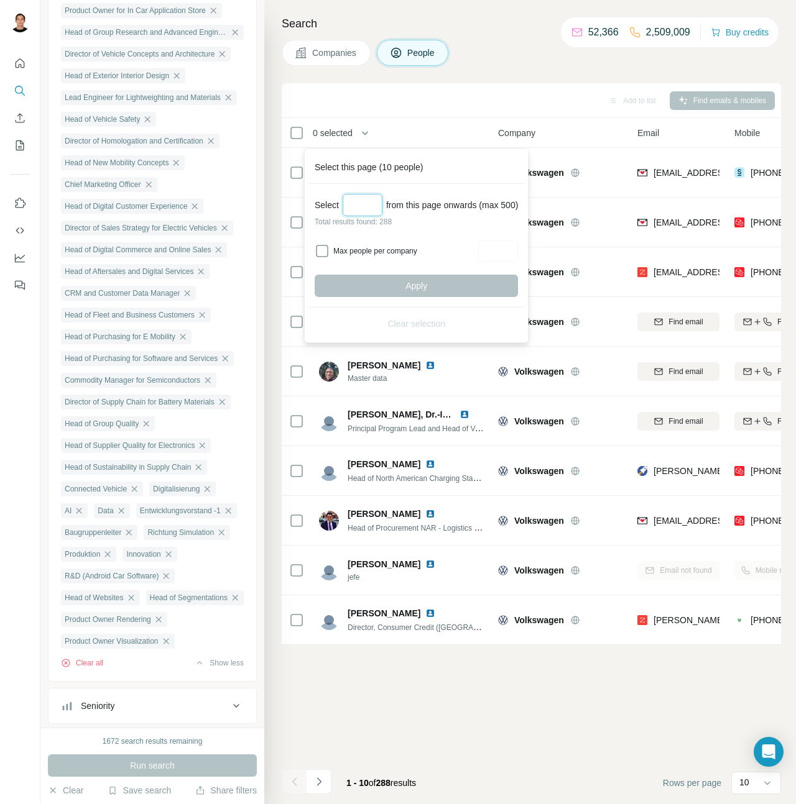
click at [369, 203] on input "Select a number (up to 500)" at bounding box center [363, 205] width 40 height 22
type input "***"
click at [359, 697] on div "Add to list Find emails & mobiles 0 selected People Company Email Mobile Lists …" at bounding box center [531, 443] width 499 height 721
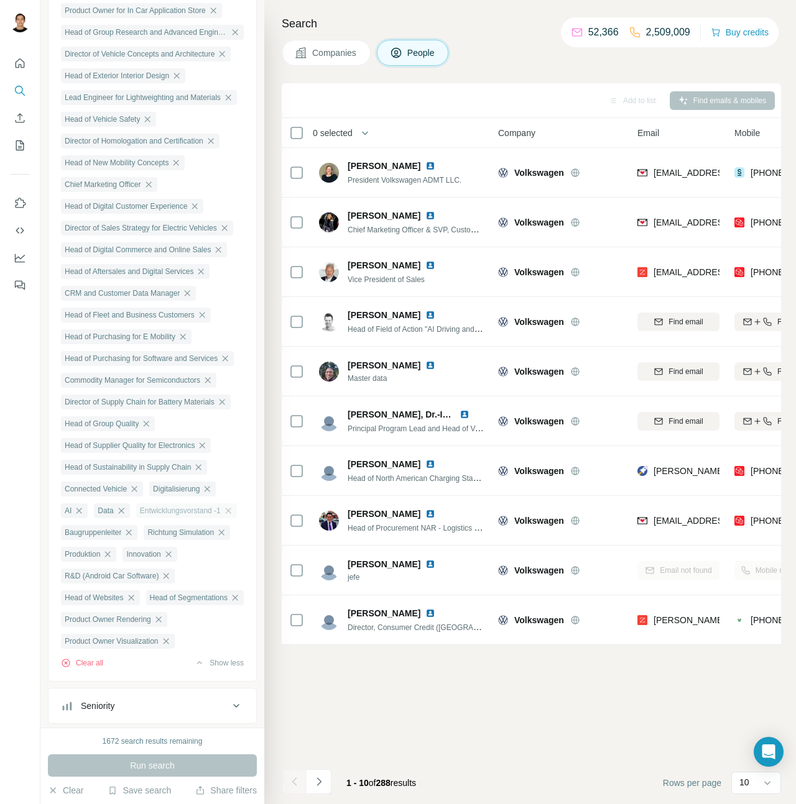
scroll to position [1002, 0]
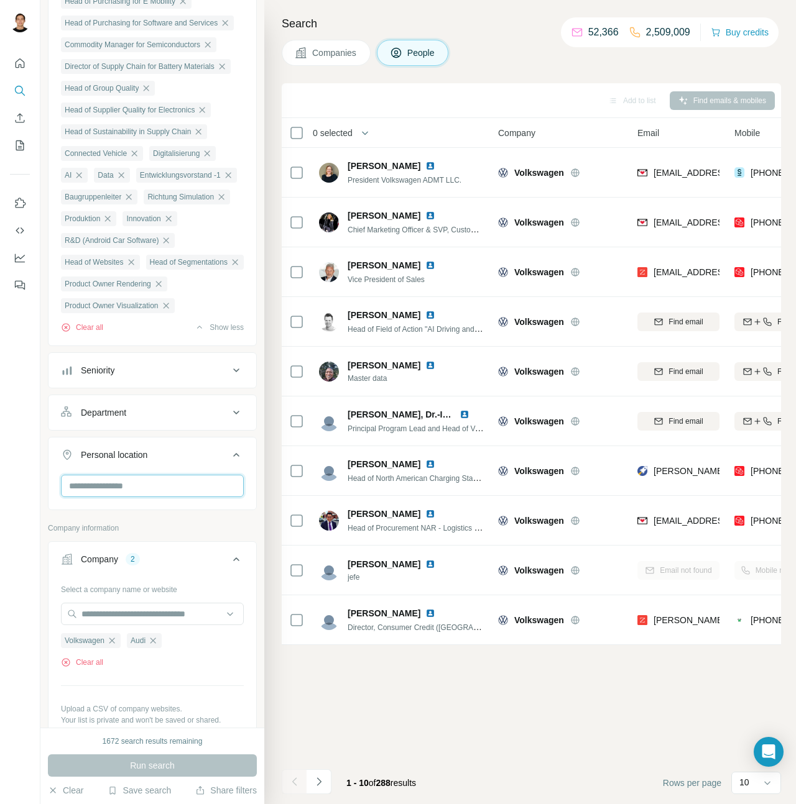
click at [203, 497] on input "text" at bounding box center [152, 486] width 183 height 22
type input "*******"
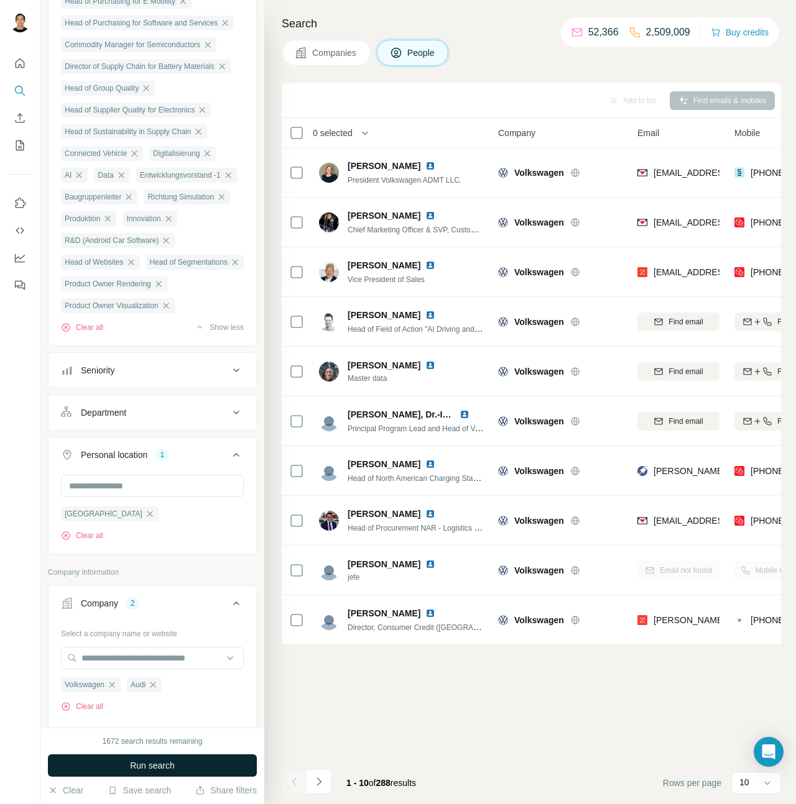
click at [198, 757] on button "Run search" at bounding box center [152, 766] width 209 height 22
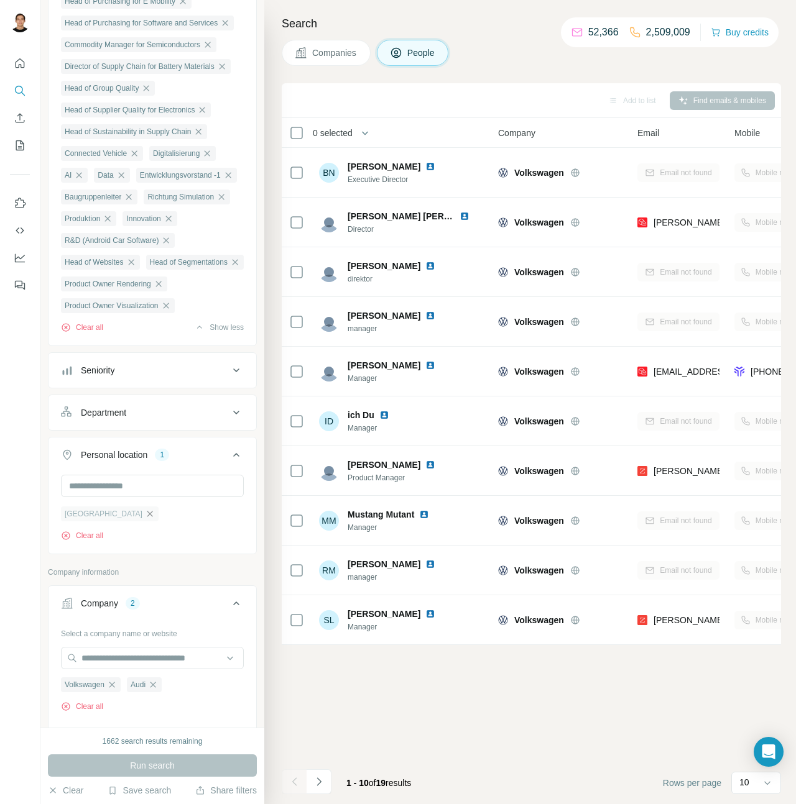
click at [145, 519] on icon "button" at bounding box center [150, 514] width 10 height 10
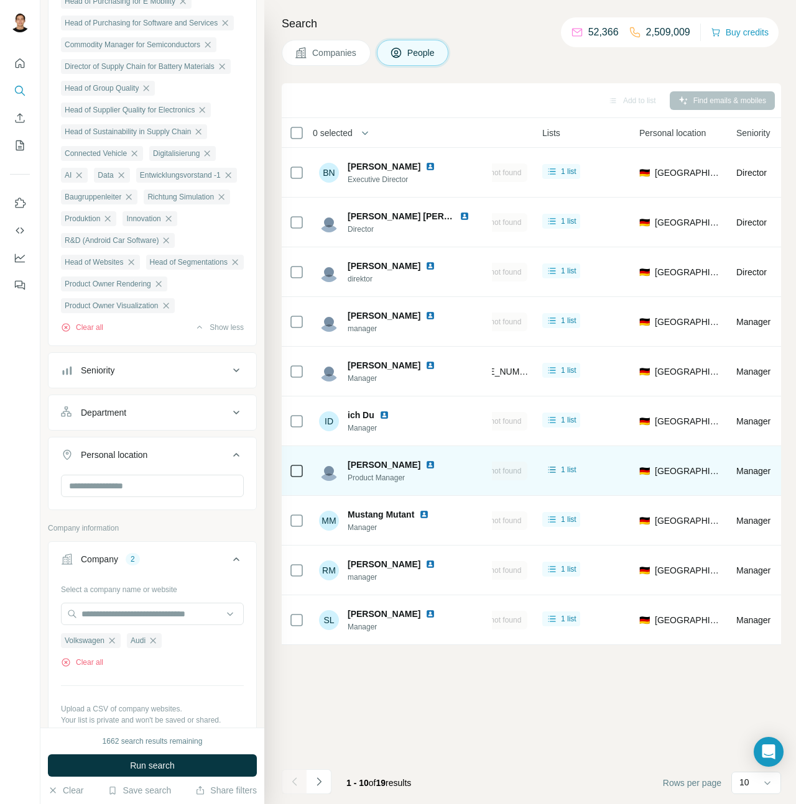
scroll to position [0, 276]
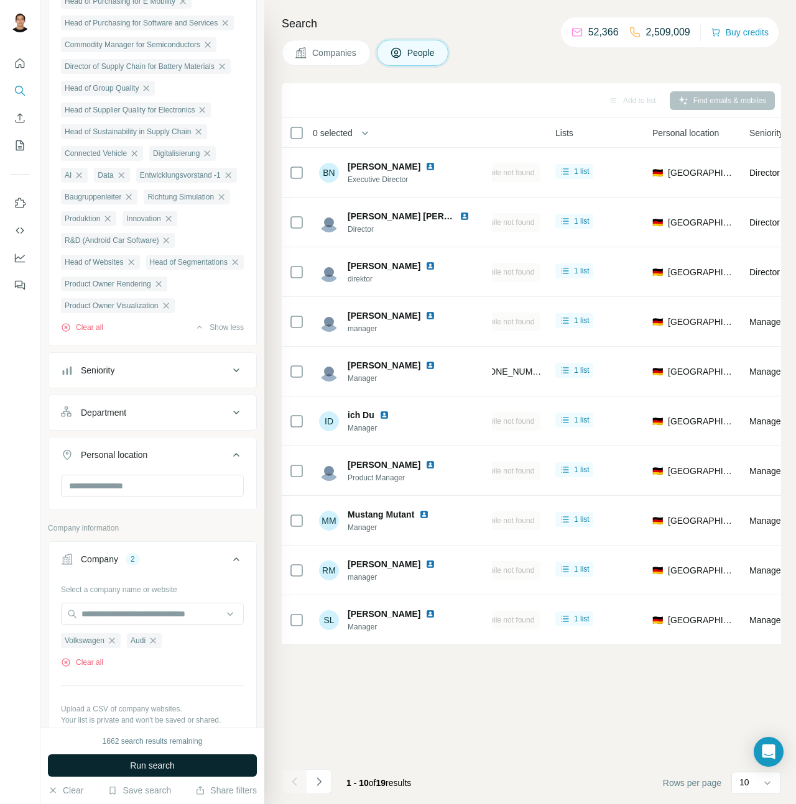
click at [225, 760] on button "Run search" at bounding box center [152, 766] width 209 height 22
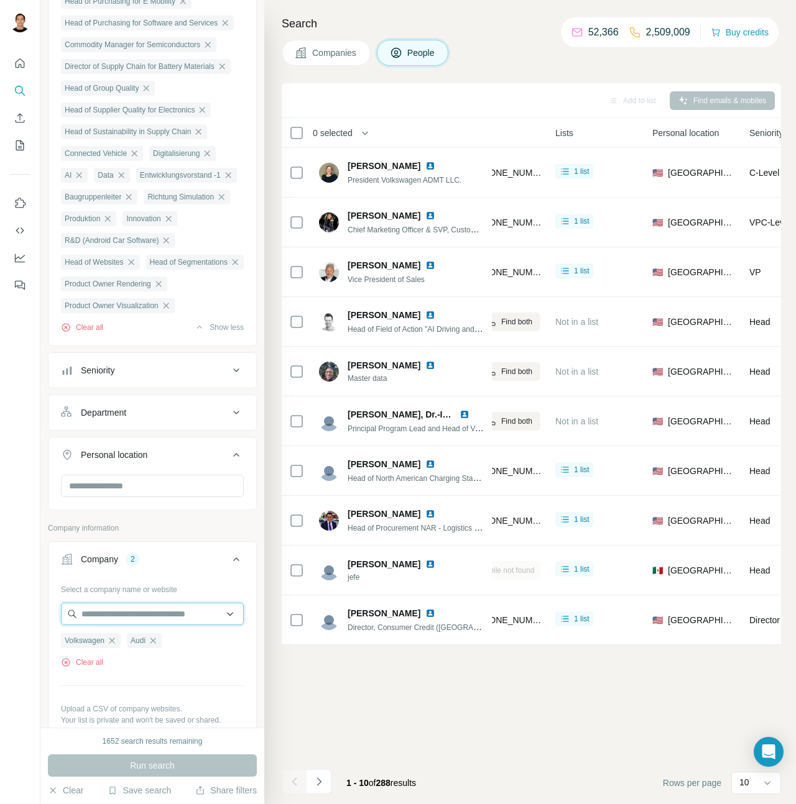
click at [172, 625] on input "text" at bounding box center [152, 614] width 183 height 22
type input "*******"
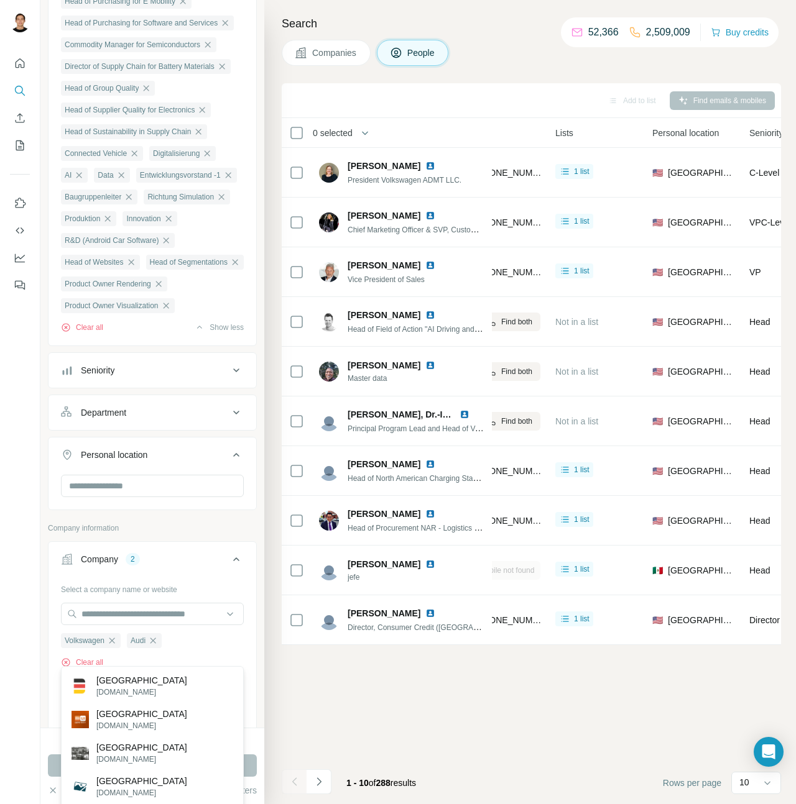
click at [283, 696] on div "Add to list Find emails & mobiles 0 selected People Company Email Mobile Lists …" at bounding box center [531, 443] width 499 height 721
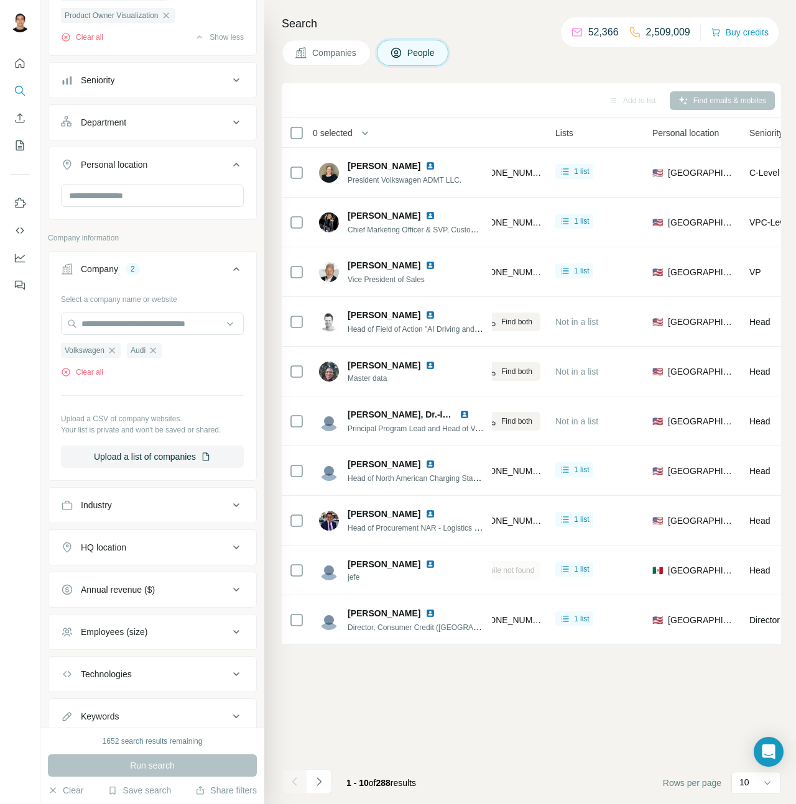
scroll to position [1317, 0]
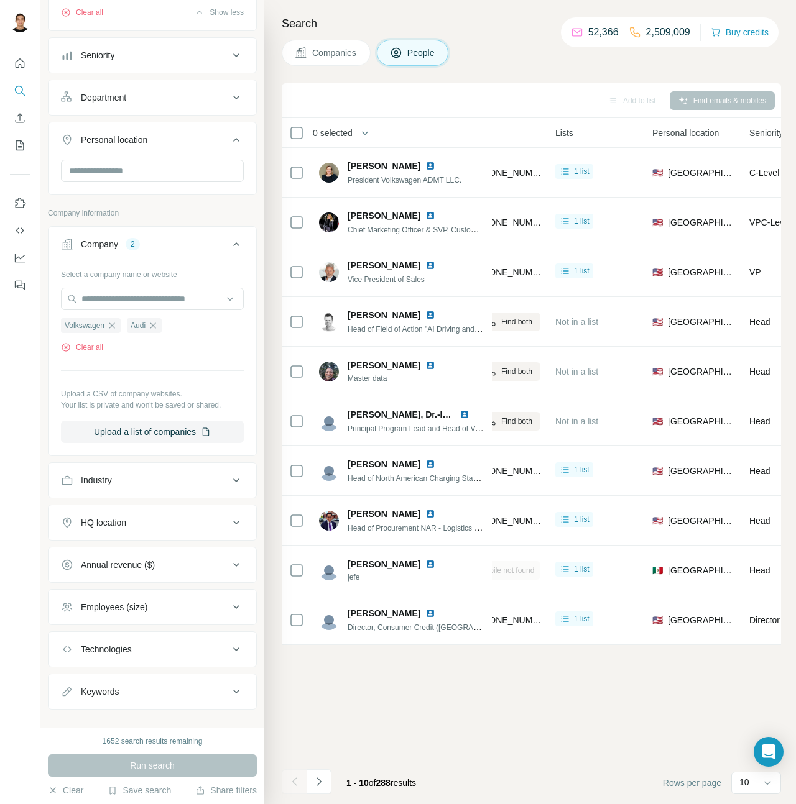
click at [164, 529] on div "HQ location" at bounding box center [145, 523] width 168 height 12
click at [126, 565] on input "text" at bounding box center [152, 554] width 183 height 22
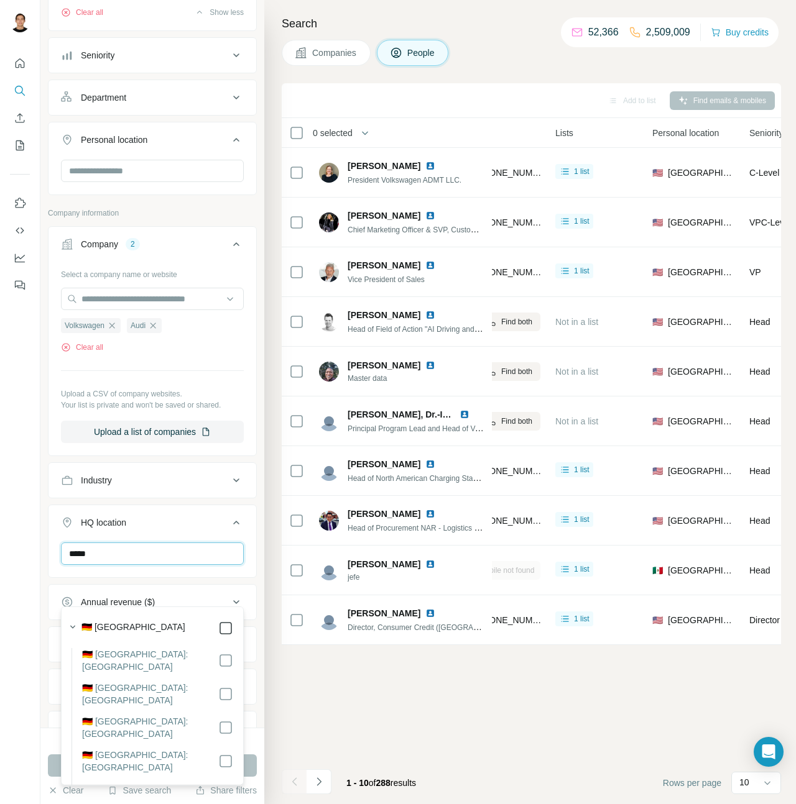
type input "*****"
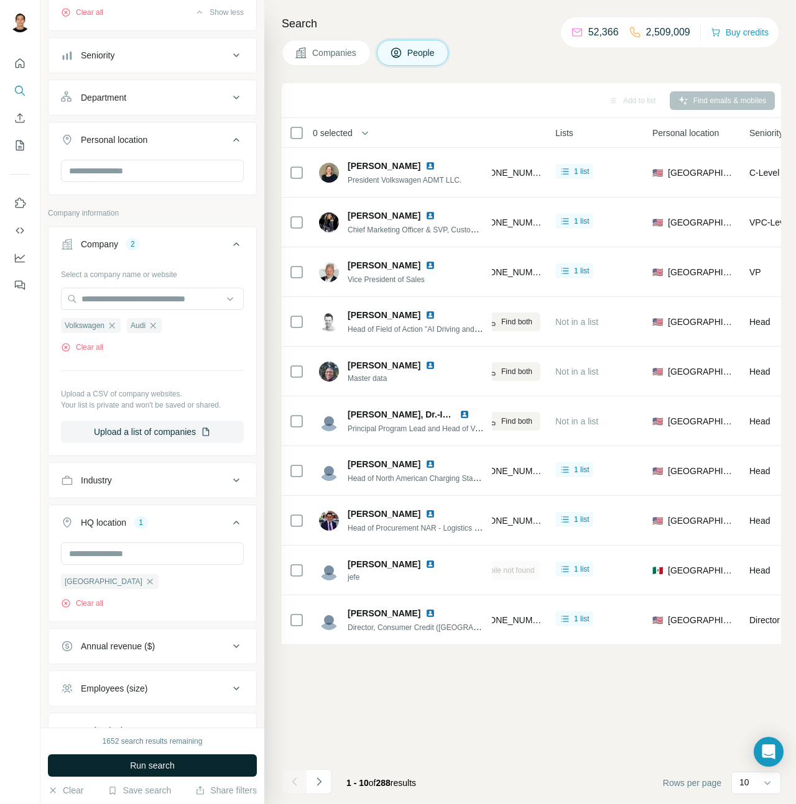
click at [53, 766] on button "Run search" at bounding box center [152, 766] width 209 height 22
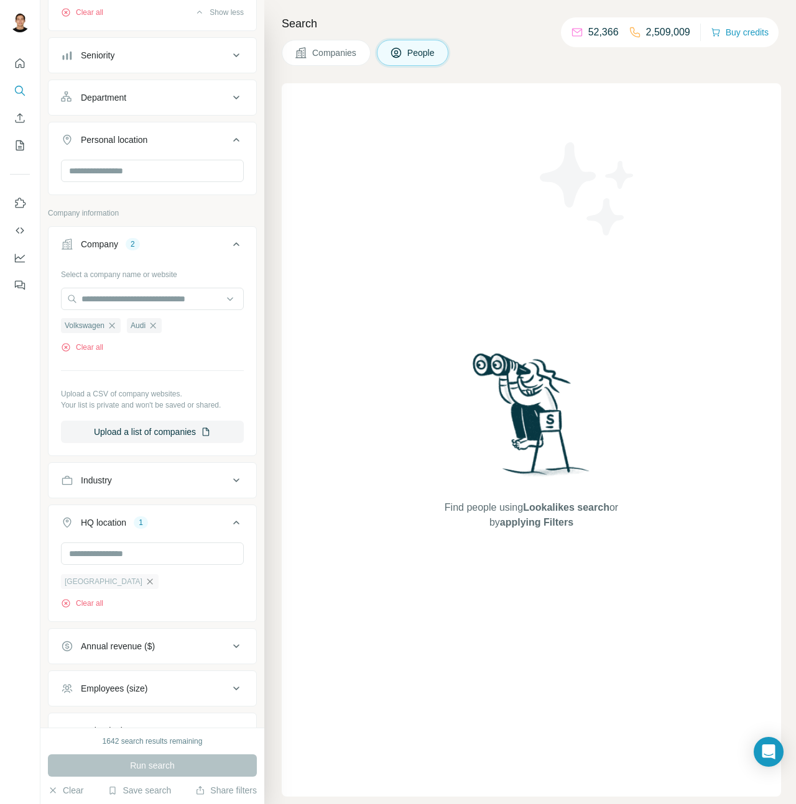
click at [145, 587] on icon "button" at bounding box center [150, 582] width 10 height 10
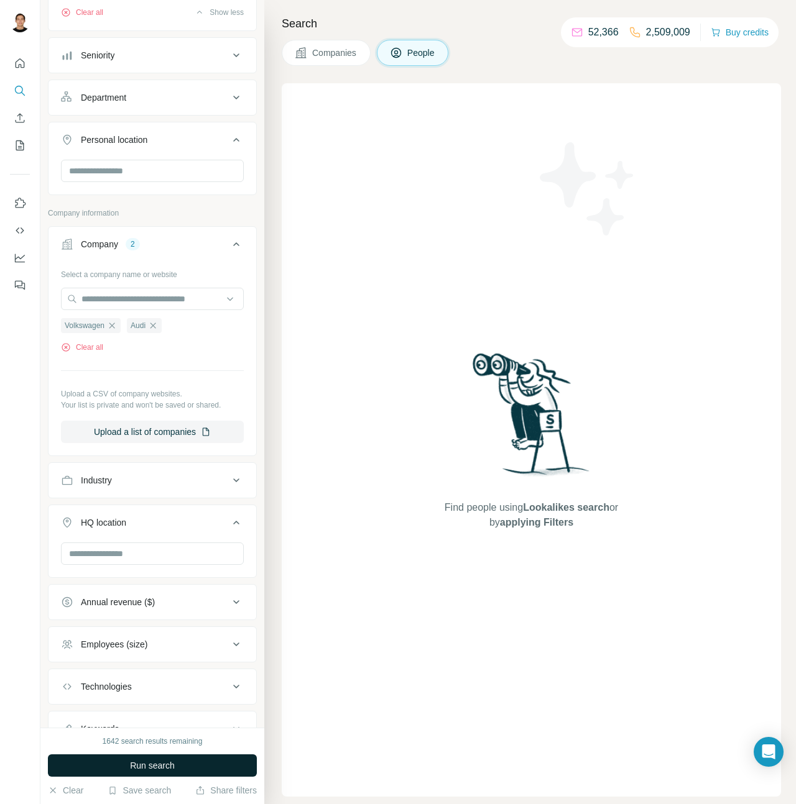
click at [150, 757] on button "Run search" at bounding box center [152, 766] width 209 height 22
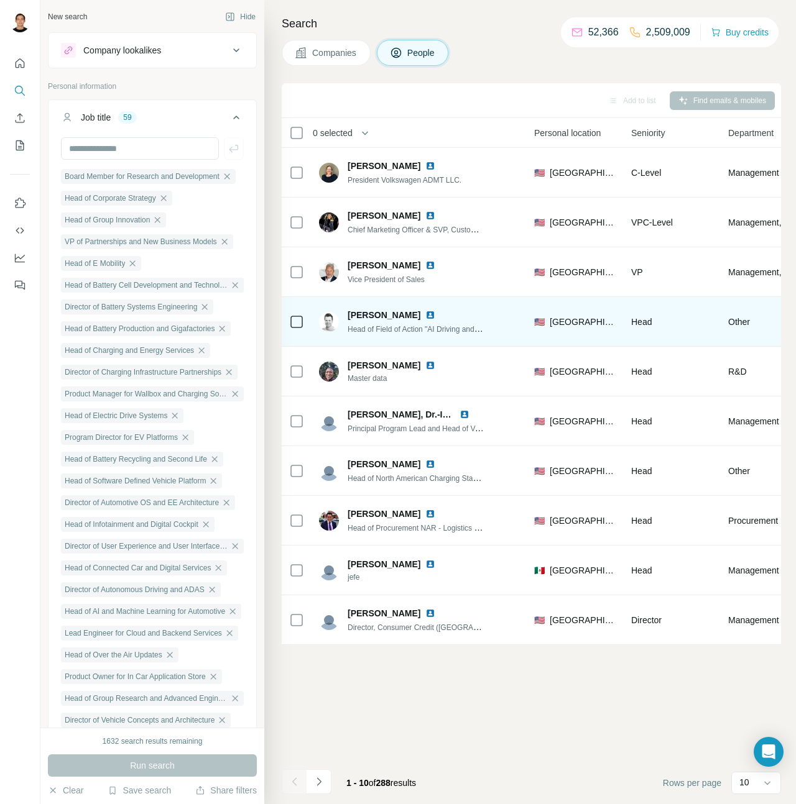
scroll to position [0, 311]
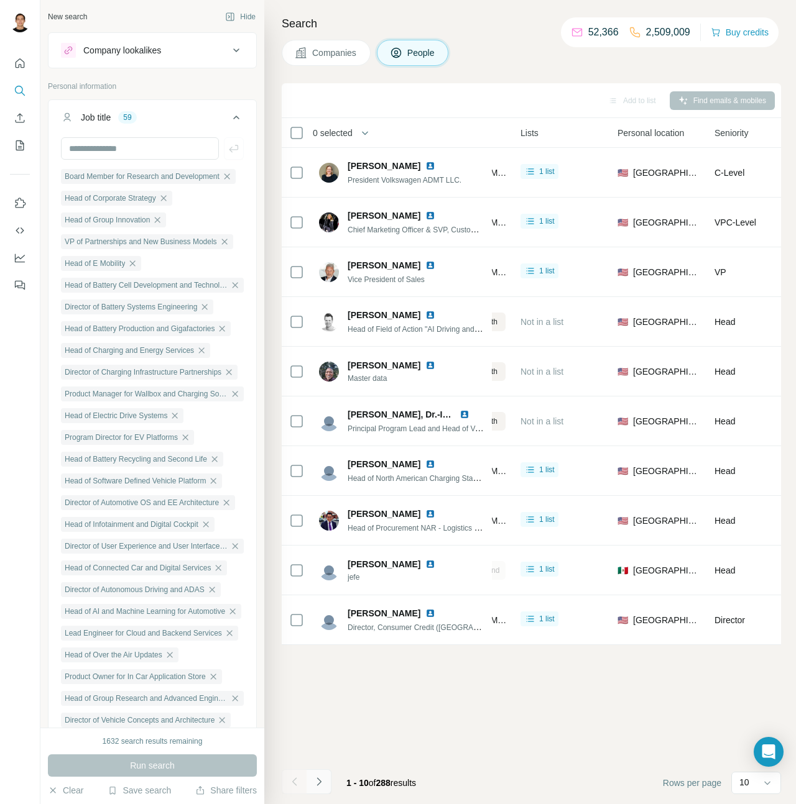
click at [324, 781] on button "Navigate to next page" at bounding box center [318, 782] width 25 height 25
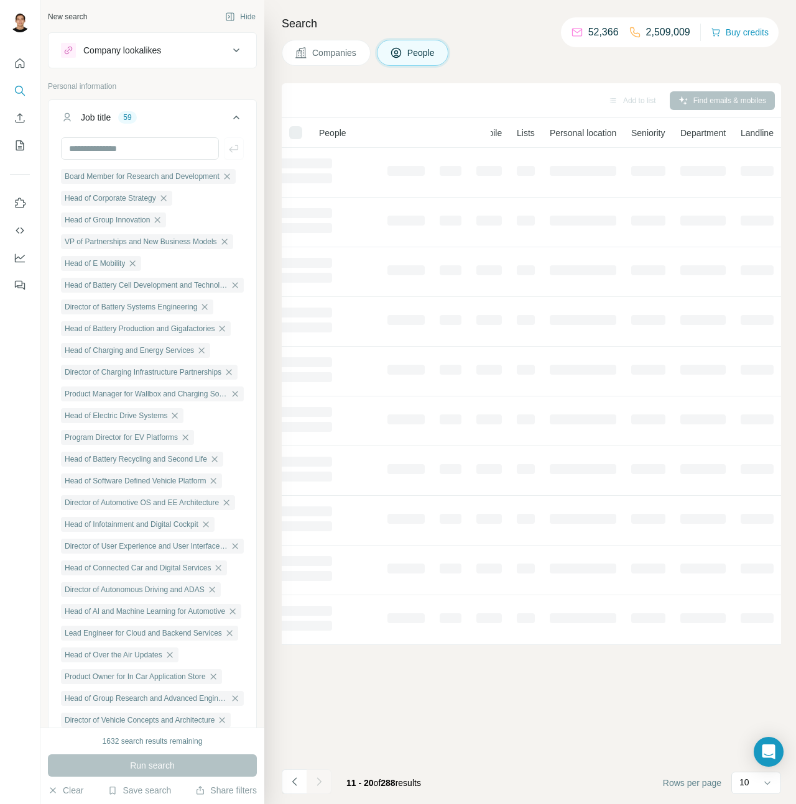
scroll to position [0, 132]
click at [300, 783] on icon "Navigate to previous page" at bounding box center [294, 782] width 12 height 12
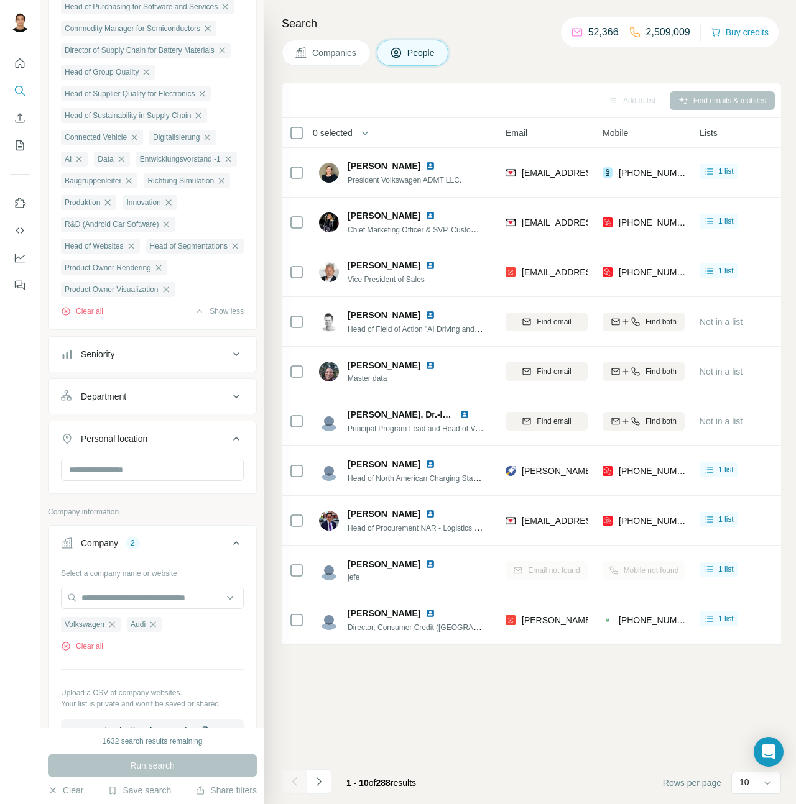
scroll to position [1019, 0]
click at [139, 481] on input "text" at bounding box center [152, 469] width 183 height 22
type input "*******"
click at [150, 537] on div "🇩🇪 [GEOGRAPHIC_DATA]" at bounding box center [152, 540] width 162 height 15
click at [224, 548] on section "🇩🇪 [GEOGRAPHIC_DATA]" at bounding box center [148, 546] width 169 height 27
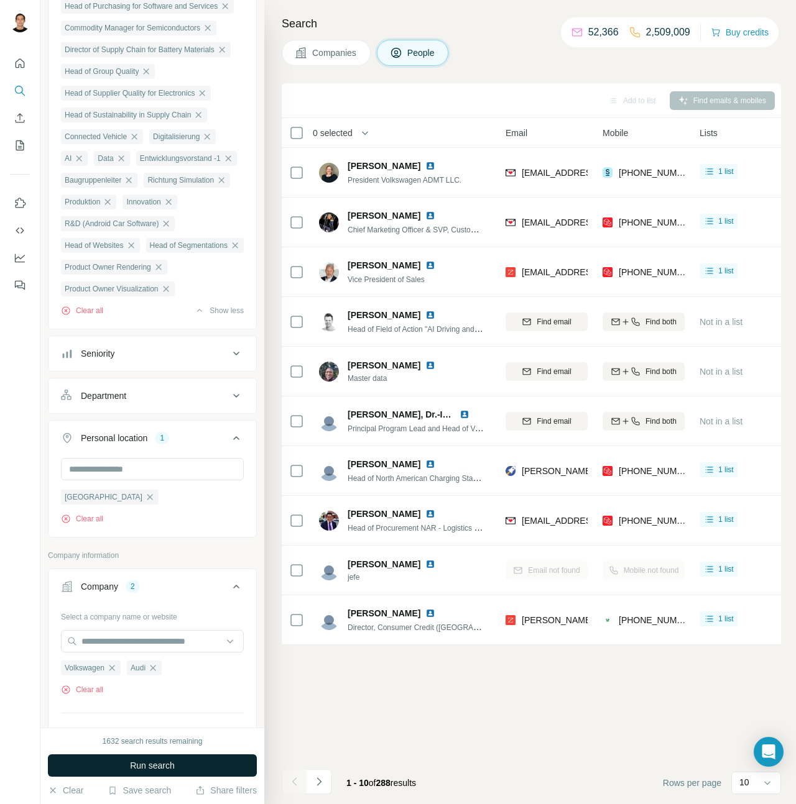
click at [168, 761] on span "Run search" at bounding box center [152, 766] width 45 height 12
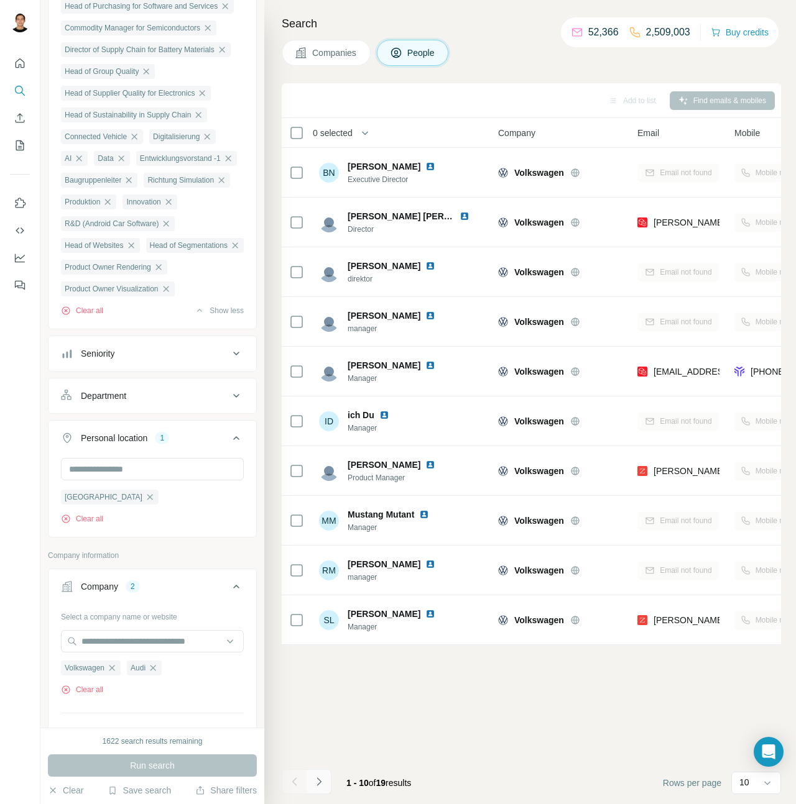
click at [325, 781] on button "Navigate to next page" at bounding box center [318, 782] width 25 height 25
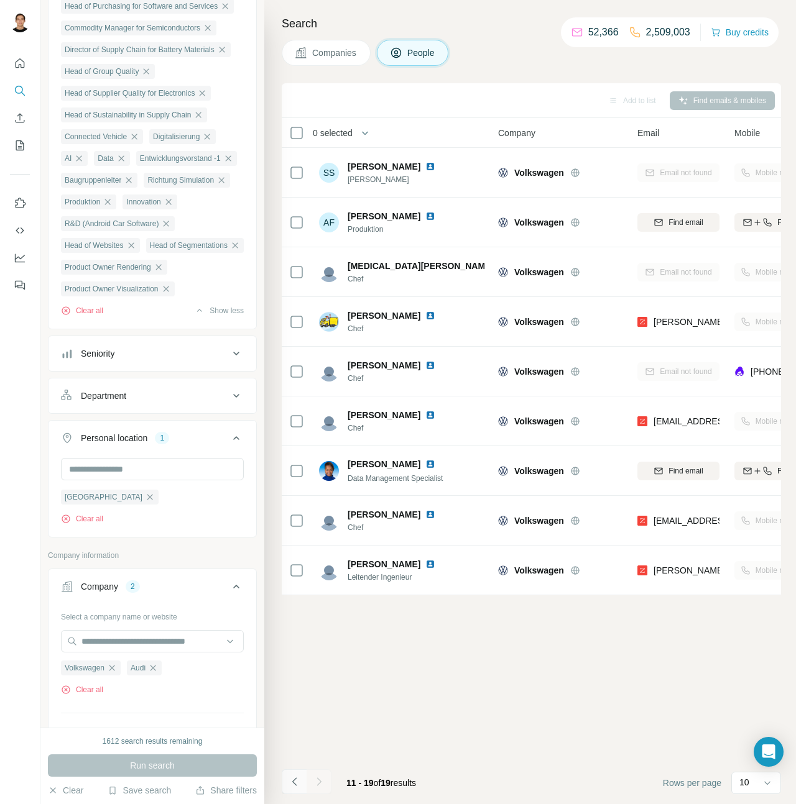
click at [294, 780] on icon "Navigate to previous page" at bounding box center [294, 782] width 4 height 8
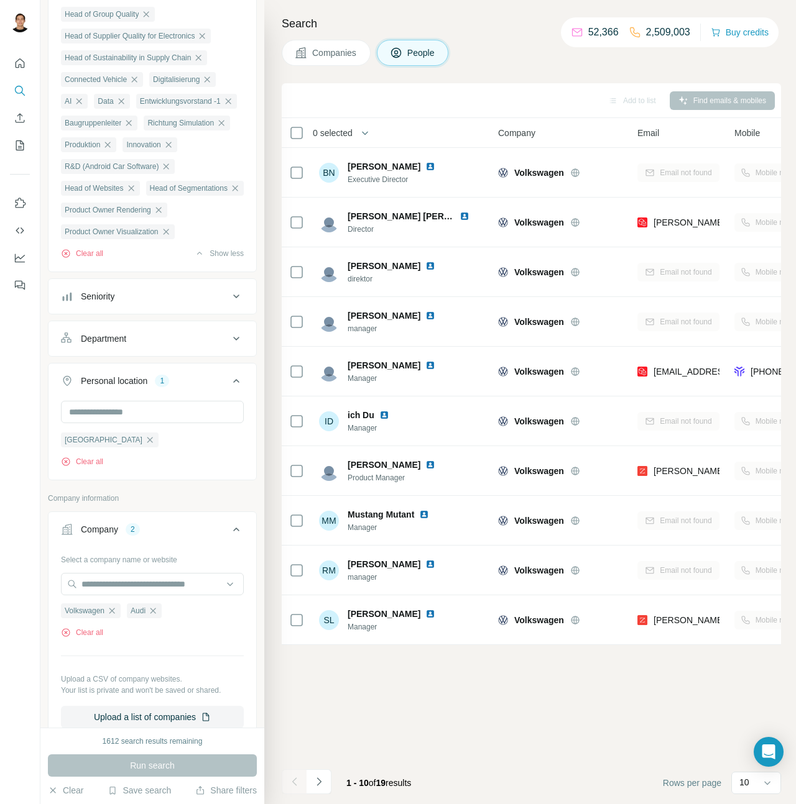
scroll to position [1080, 0]
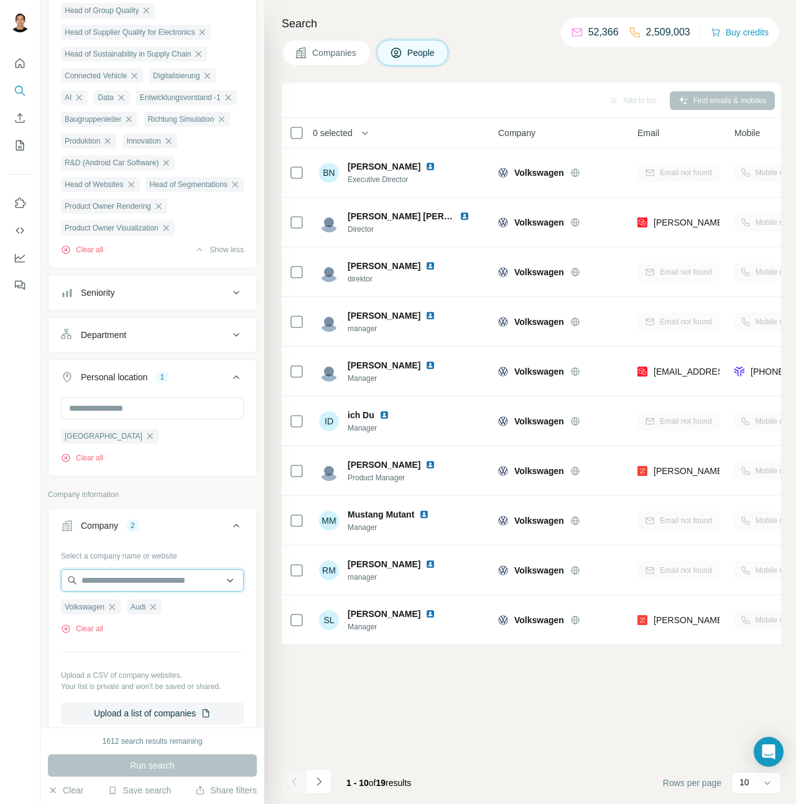
click at [173, 592] on input "text" at bounding box center [152, 580] width 183 height 22
click at [142, 592] on input "**" at bounding box center [152, 580] width 183 height 22
type input "*"
type input "**********"
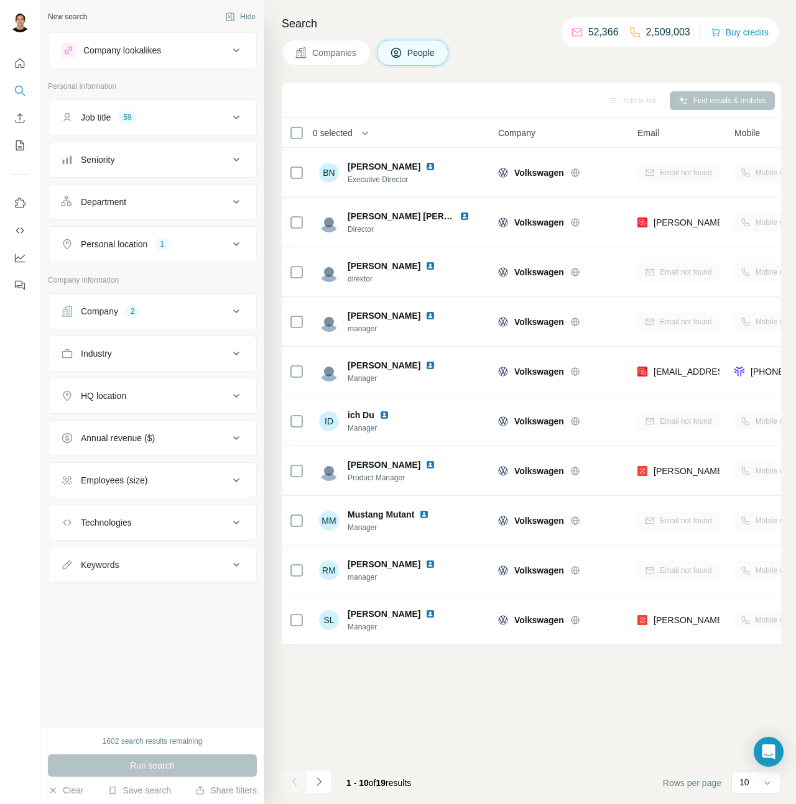
click at [180, 320] on button "Company 2" at bounding box center [152, 312] width 208 height 30
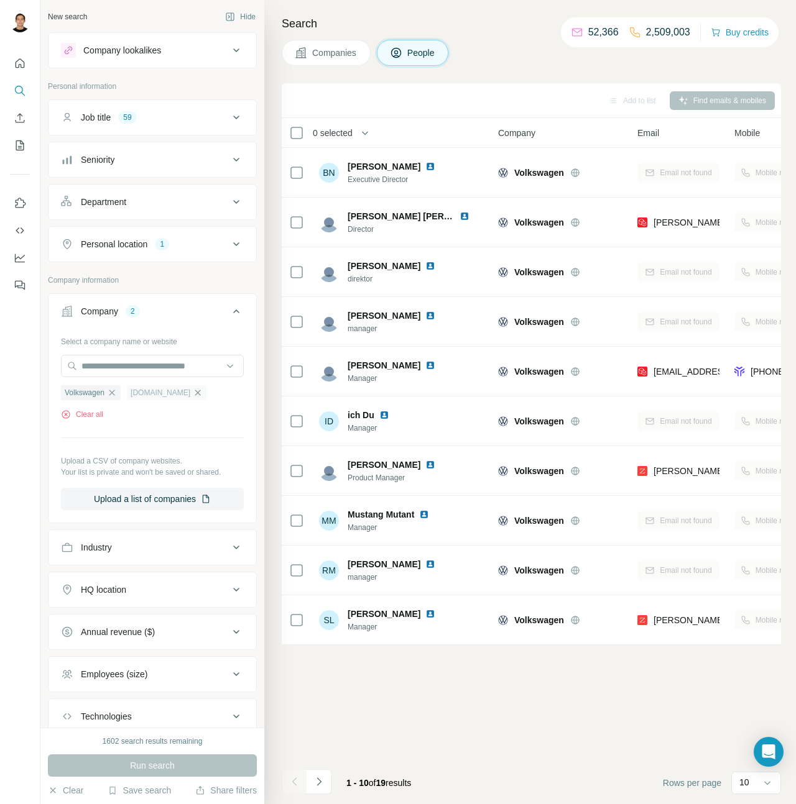
click at [193, 393] on icon "button" at bounding box center [198, 393] width 10 height 10
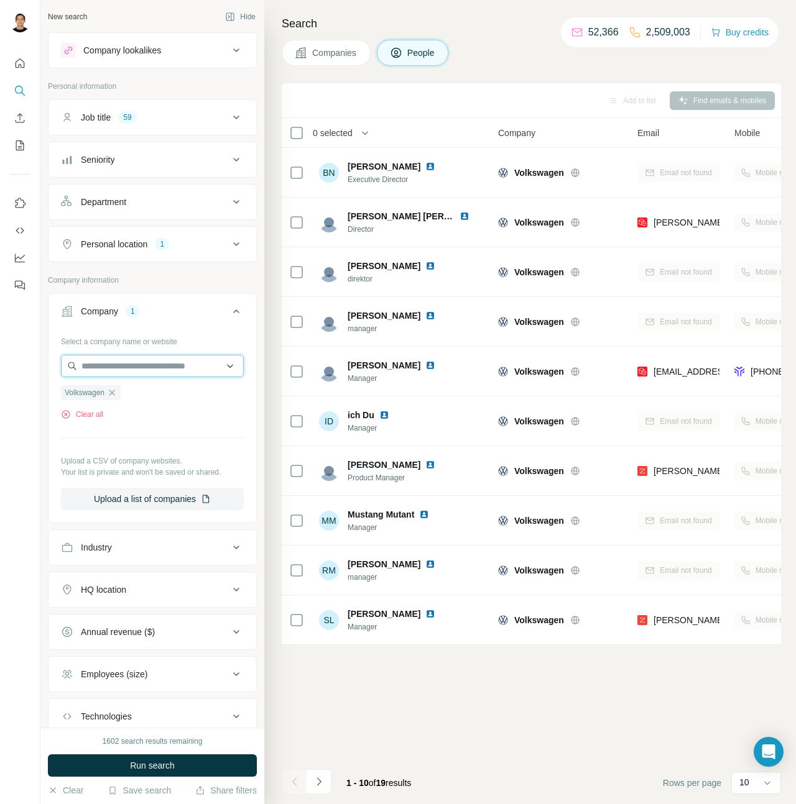
click at [154, 367] on input "text" at bounding box center [152, 366] width 183 height 22
type input "****"
